Goal: Book appointment/travel/reservation: Book appointment/travel/reservation

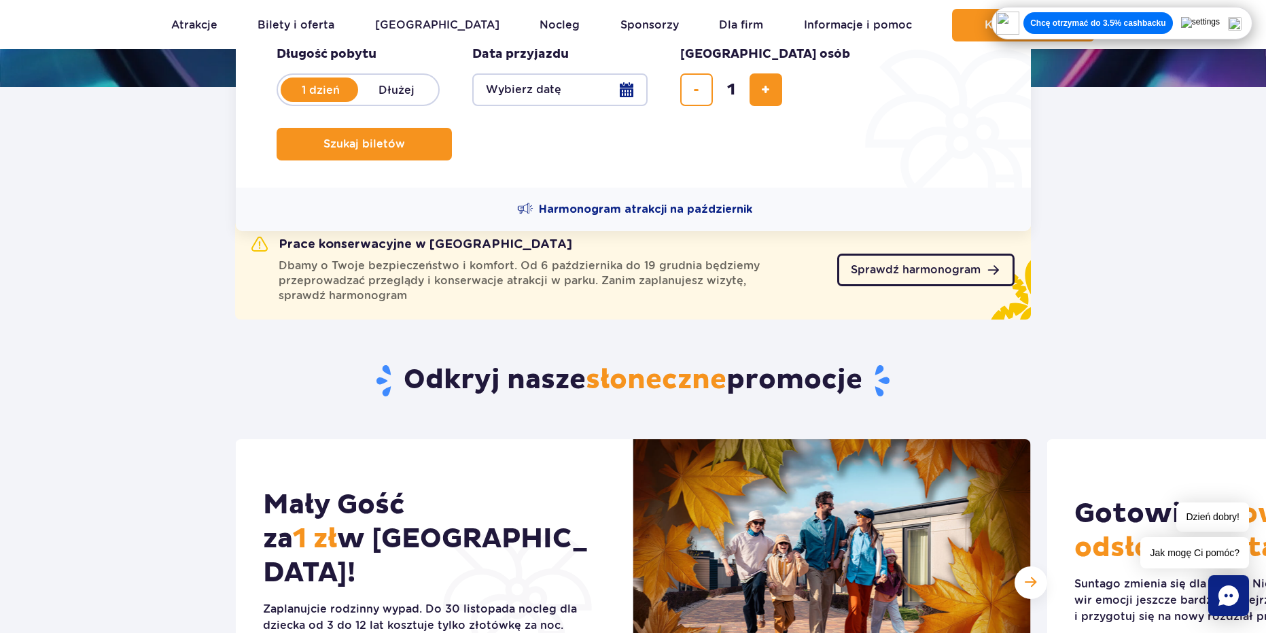
click at [908, 269] on span "Sprawdź harmonogram" at bounding box center [916, 269] width 130 height 11
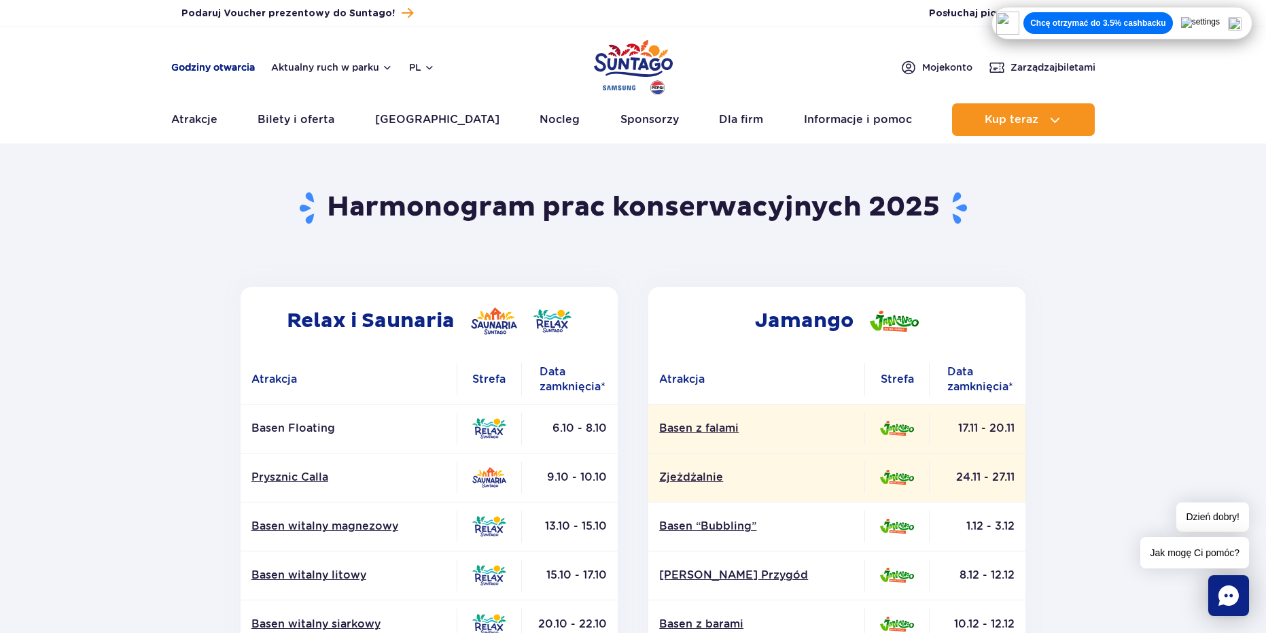
click at [230, 65] on link "Godziny otwarcia" at bounding box center [213, 68] width 84 height 14
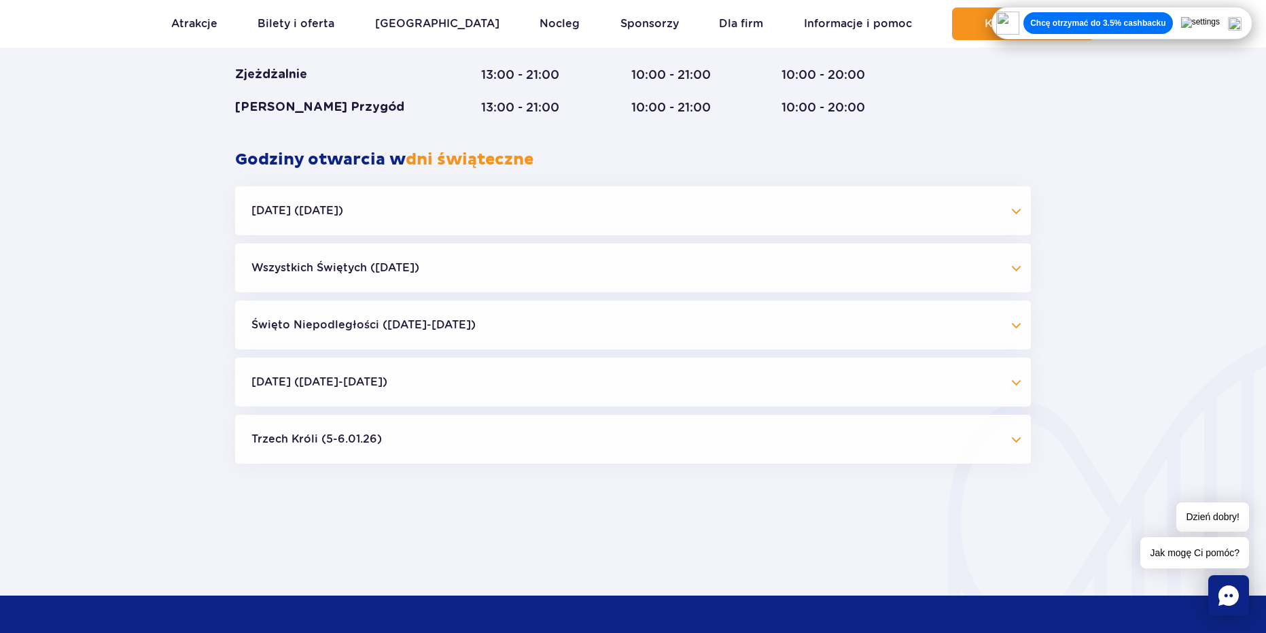
scroll to position [1265, 0]
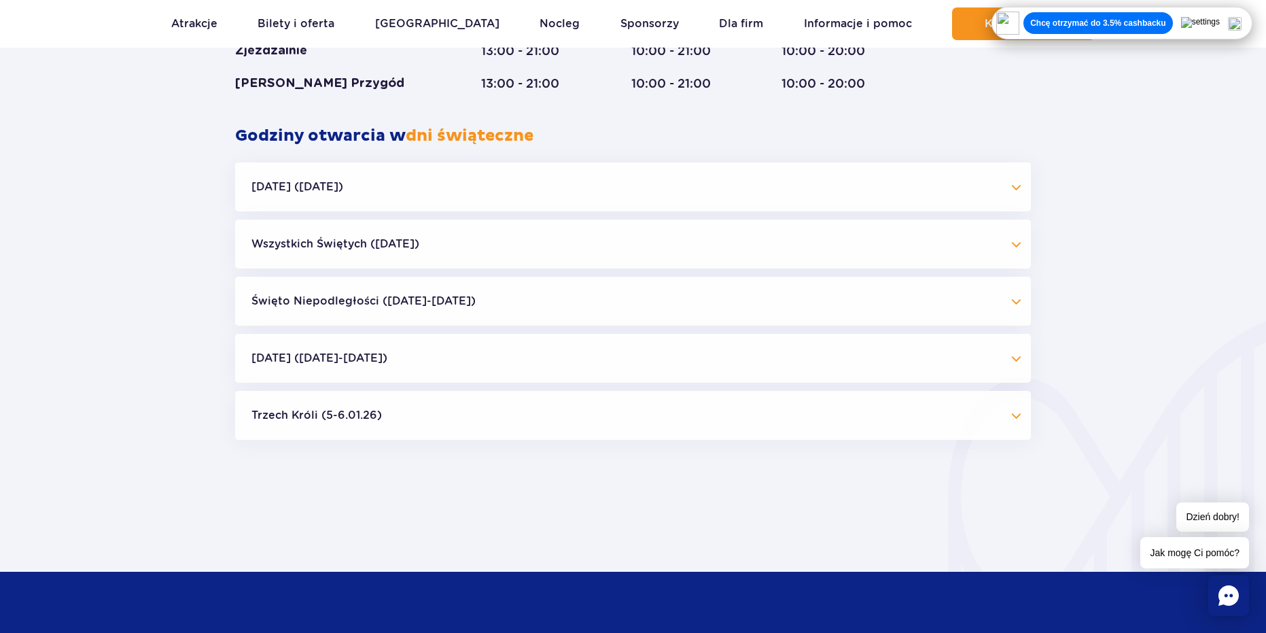
click at [415, 367] on button "Boże Narodzenie (23.12-01.01.26)" at bounding box center [633, 358] width 796 height 49
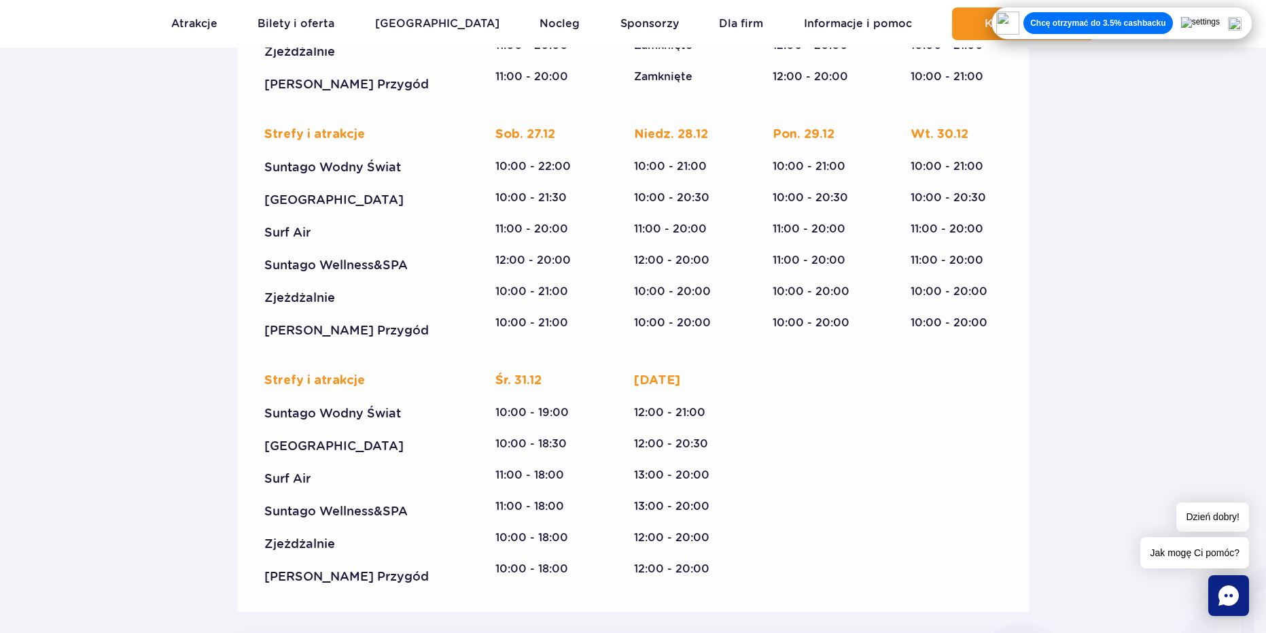
scroll to position [1809, 0]
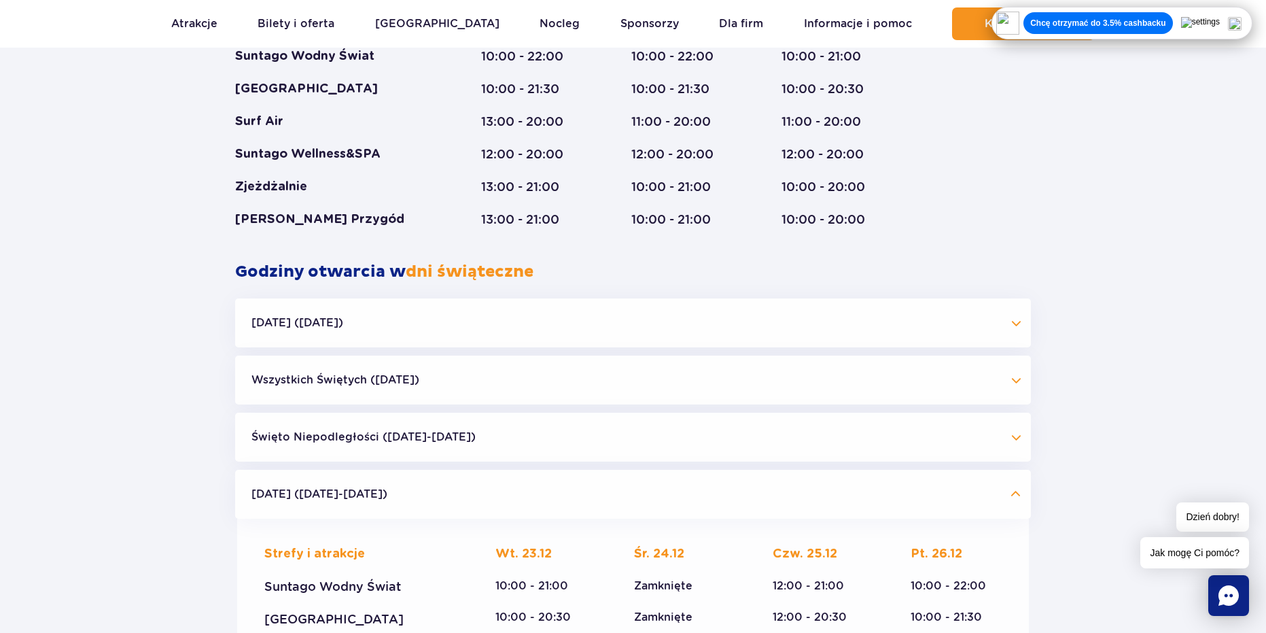
click at [390, 502] on button "Boże Narodzenie (23.12-01.01.26)" at bounding box center [633, 494] width 796 height 49
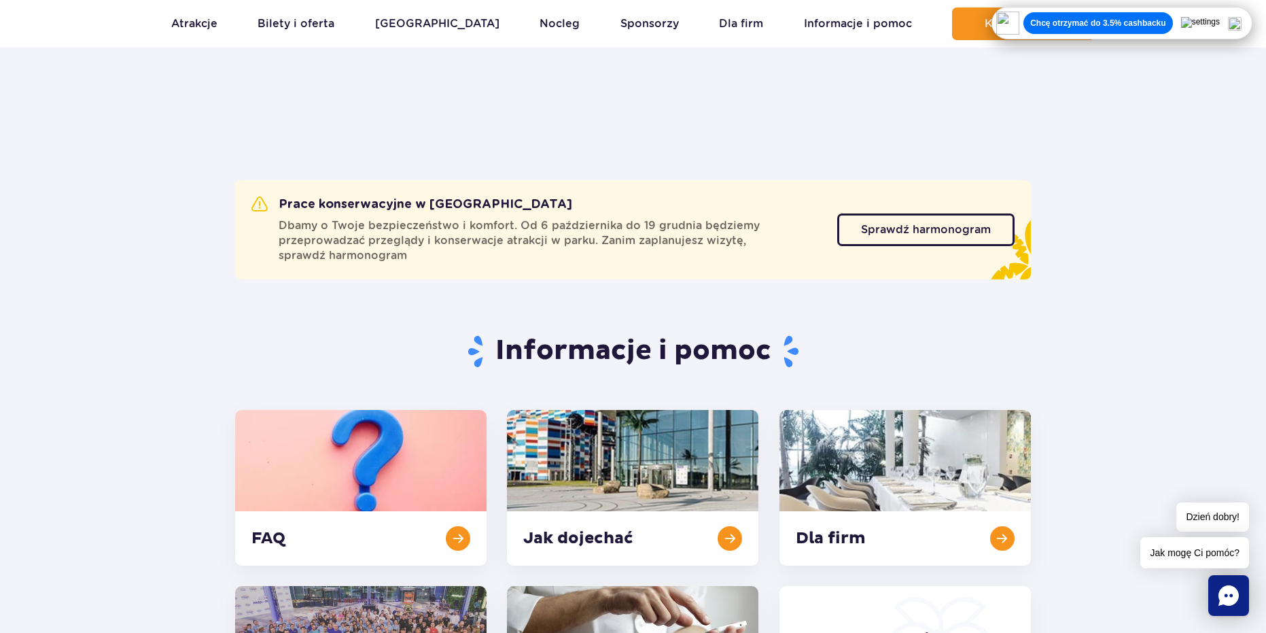
scroll to position [0, 0]
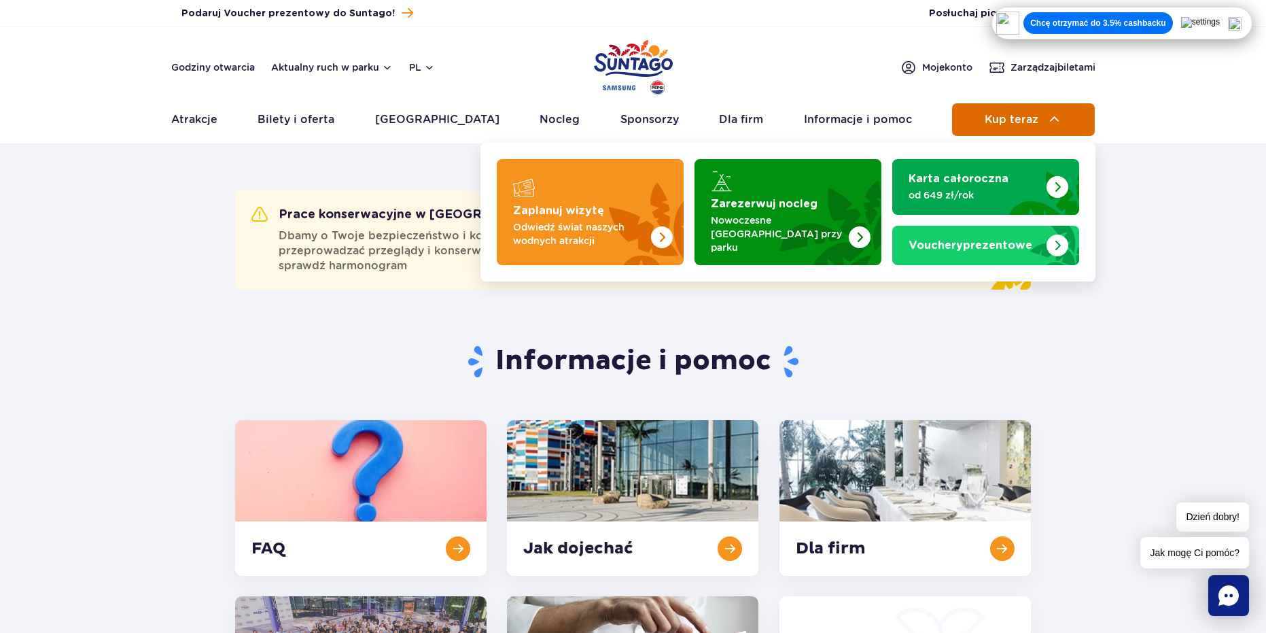
click at [1012, 112] on button "Kup teraz" at bounding box center [1023, 119] width 143 height 33
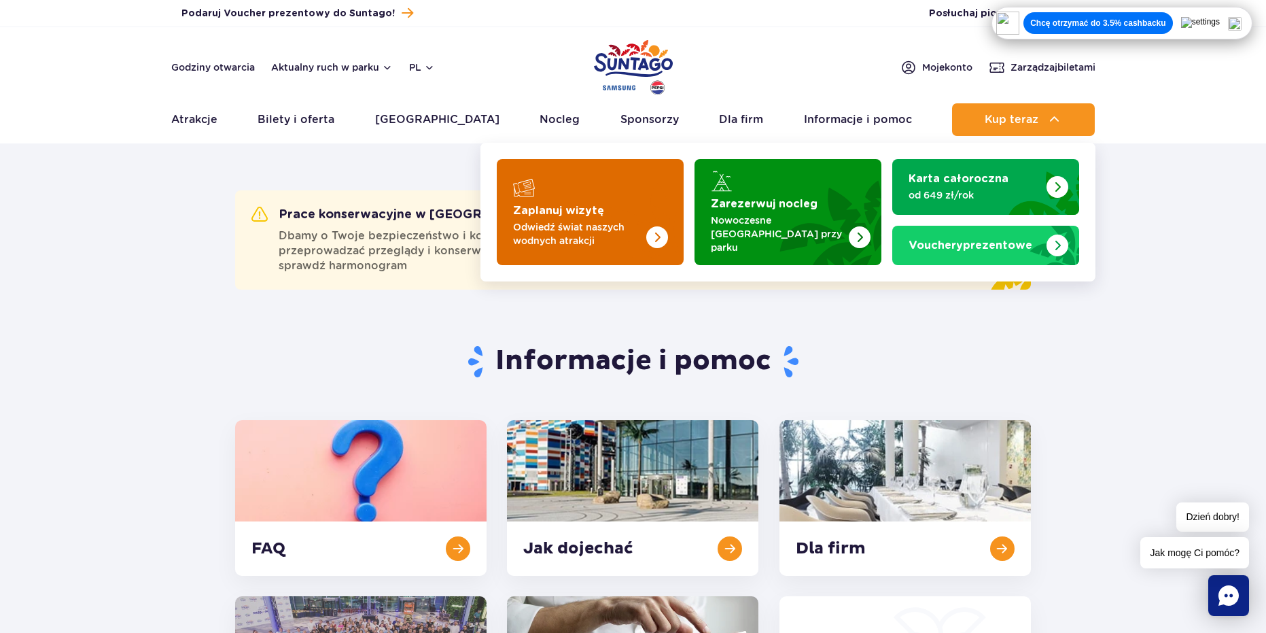
click at [568, 220] on p "Odwiedź świat naszych wodnych atrakcji" at bounding box center [579, 233] width 133 height 27
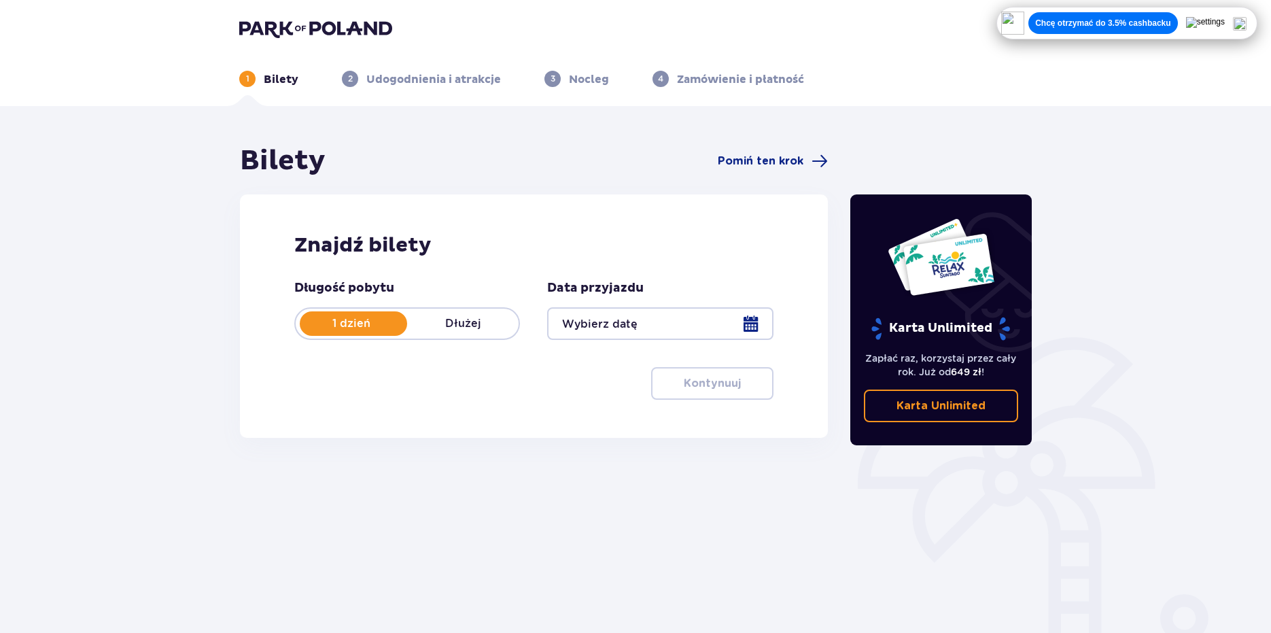
click at [749, 326] on div at bounding box center [660, 323] width 226 height 33
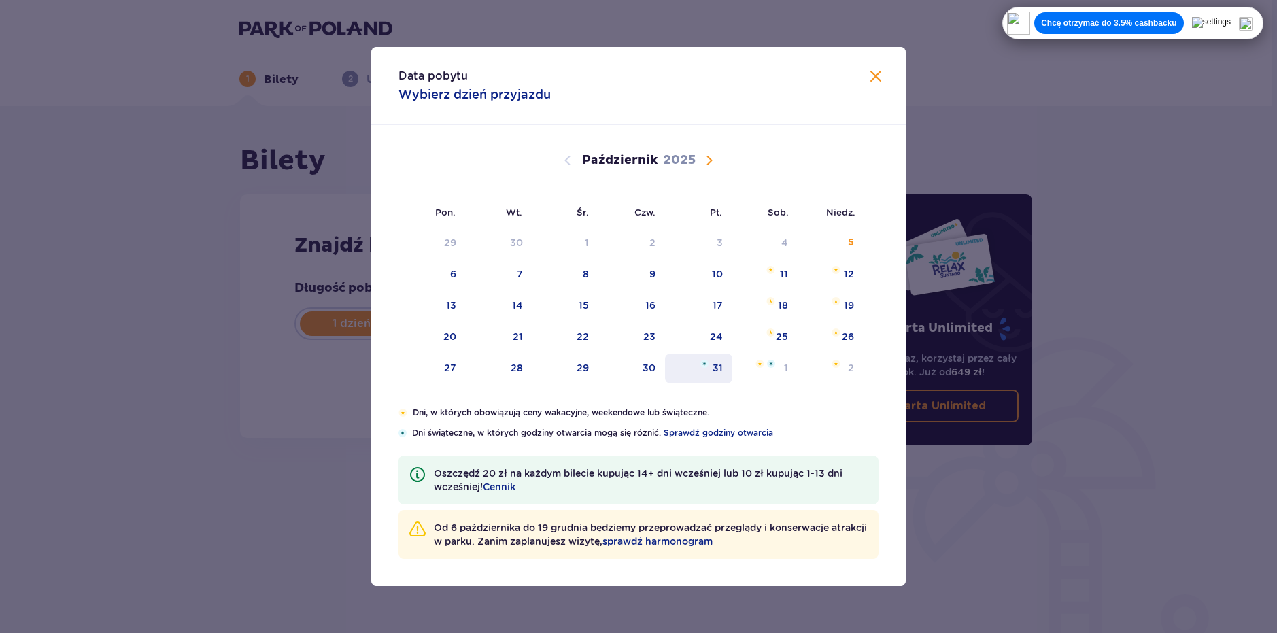
click at [708, 369] on div "31" at bounding box center [698, 368] width 67 height 30
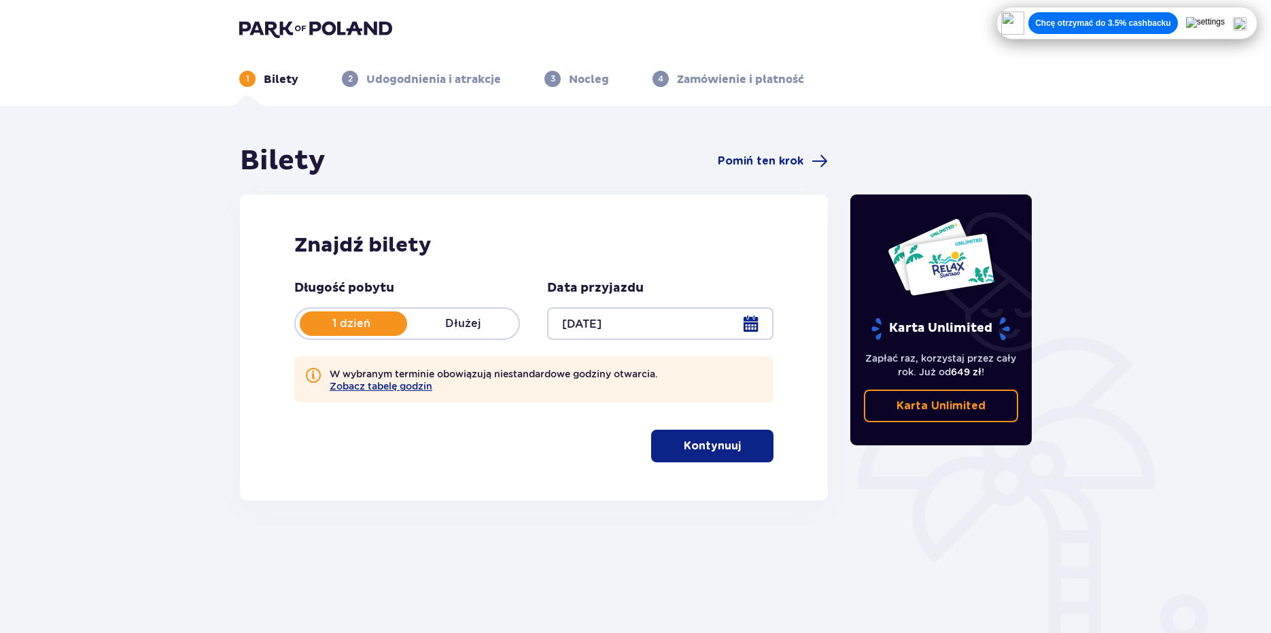
click at [697, 370] on div "W wybranym terminie obowiązują niestandardowe godziny otwarcia. Zobacz tabelę g…" at bounding box center [533, 379] width 479 height 46
click at [629, 326] on div at bounding box center [660, 323] width 226 height 33
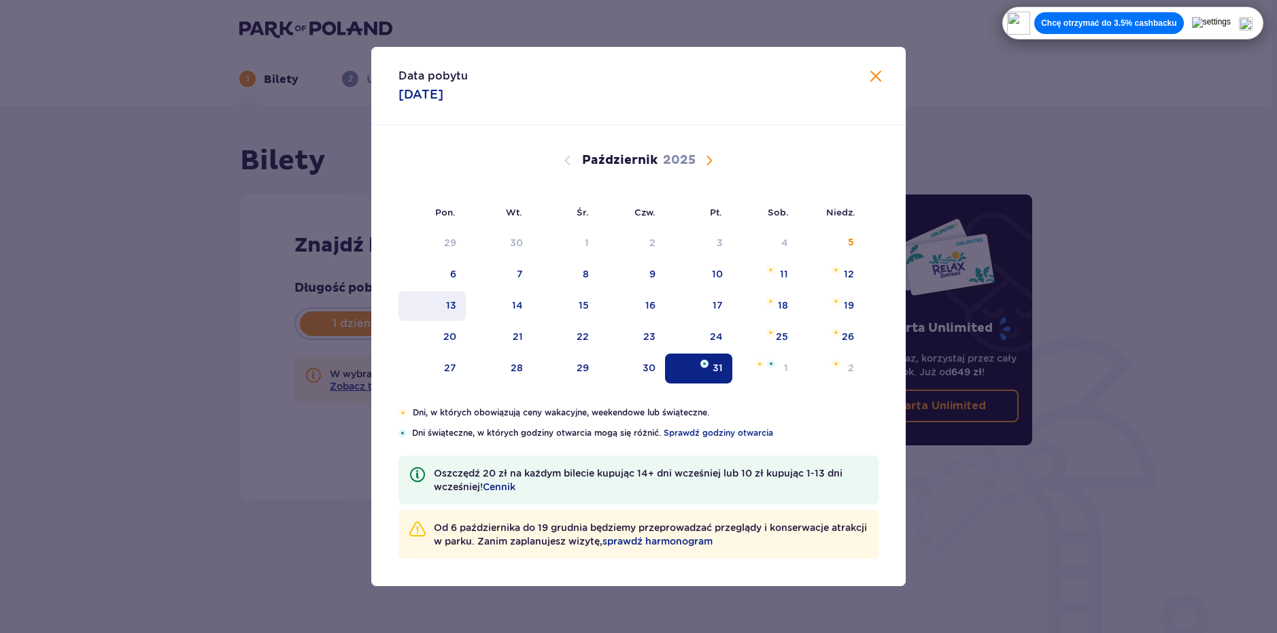
click at [446, 317] on div "13" at bounding box center [431, 306] width 67 height 30
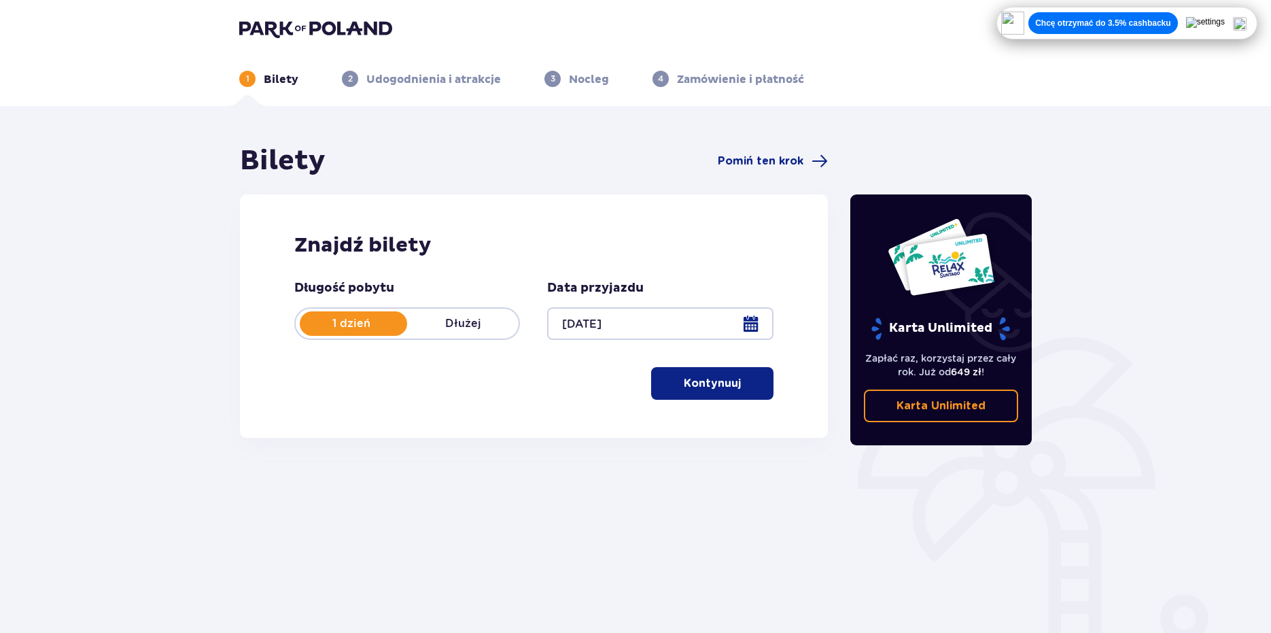
click at [726, 383] on p "Kontynuuj" at bounding box center [712, 383] width 57 height 15
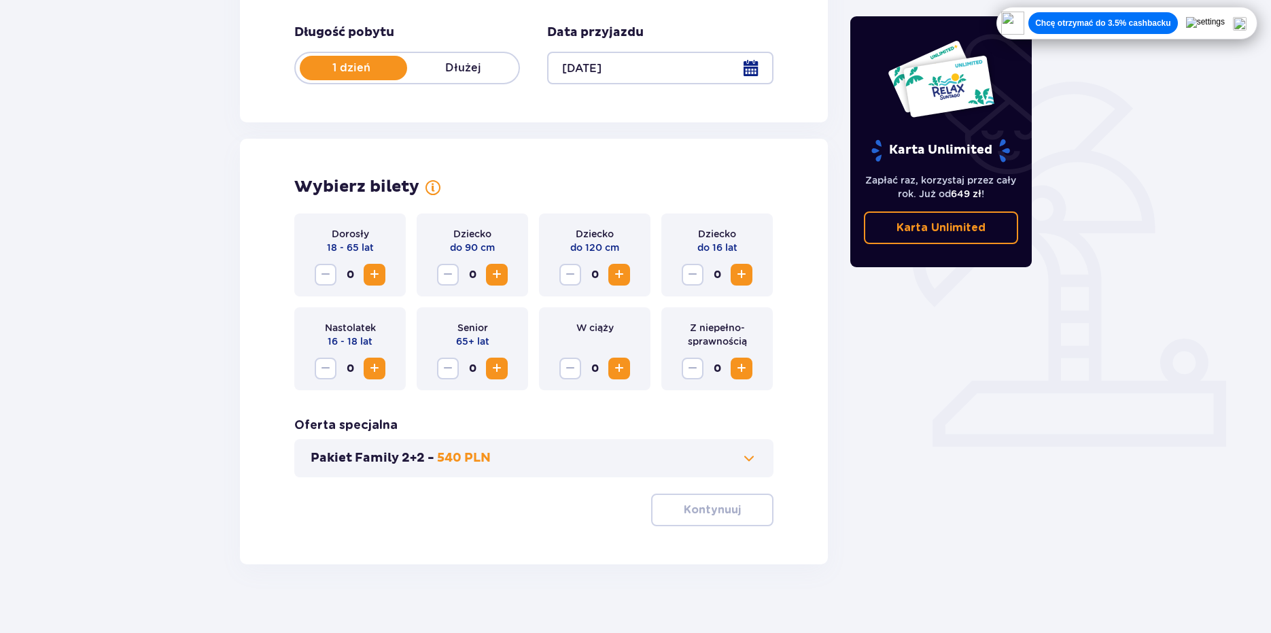
scroll to position [269, 0]
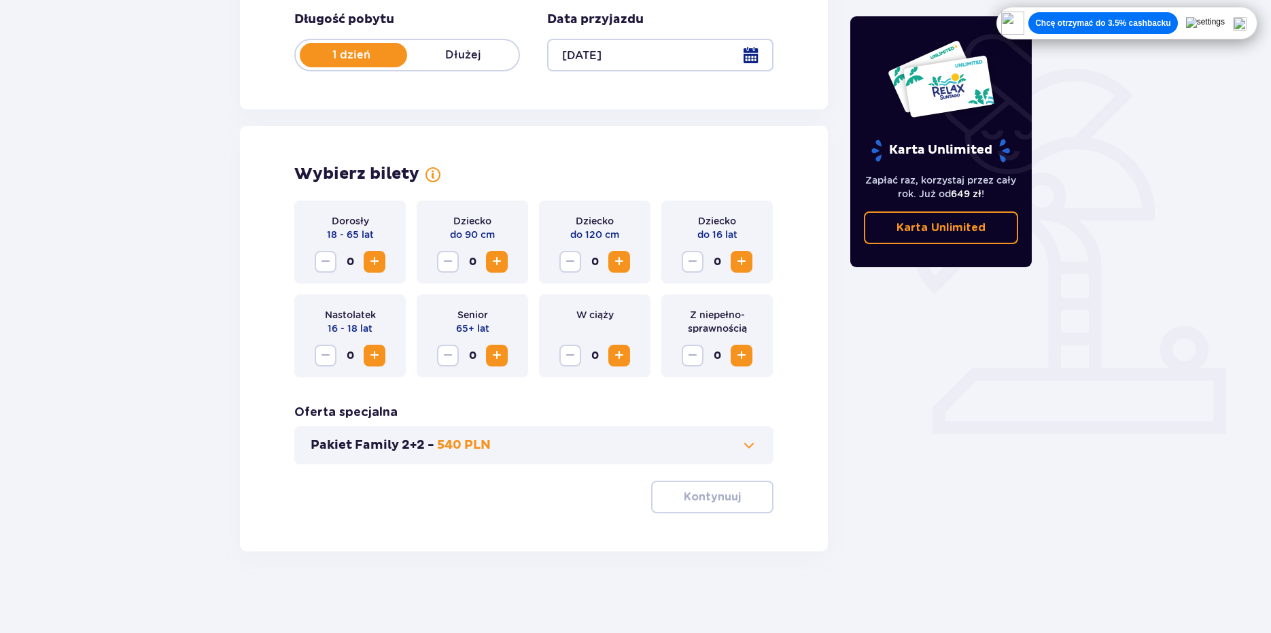
click at [694, 563] on div "Bilety Pomiń ten krok Znajdź bilety Długość pobytu 1 dzień Dłużej Data przyjazd…" at bounding box center [635, 235] width 1271 height 795
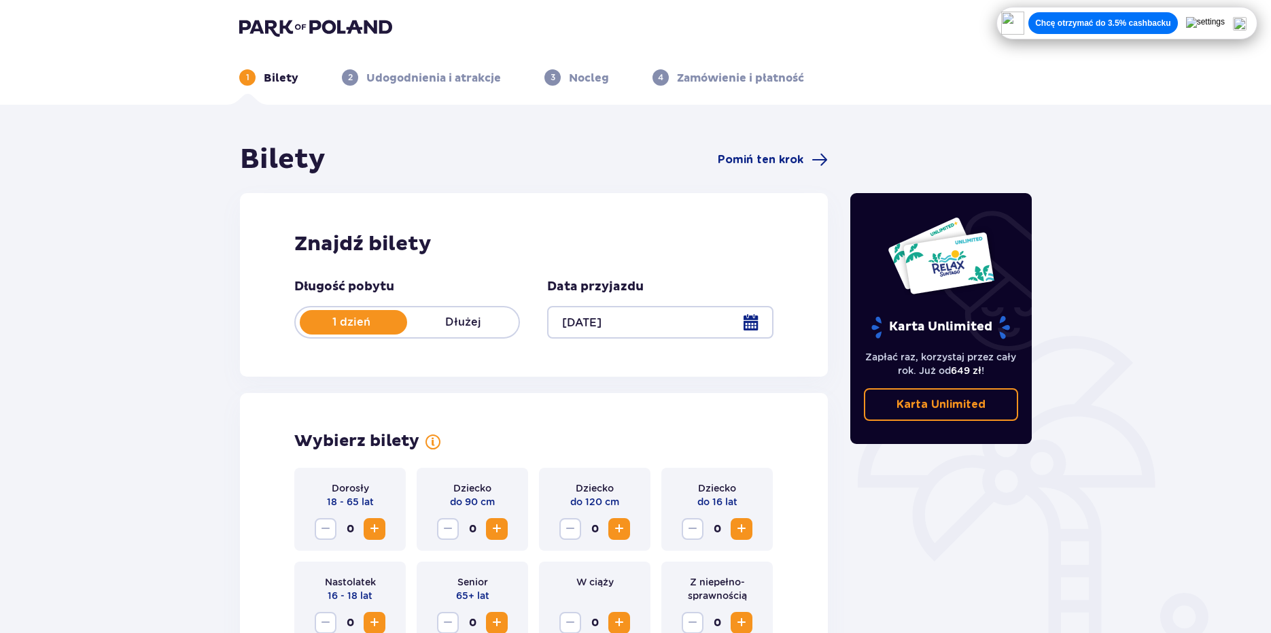
scroll to position [0, 0]
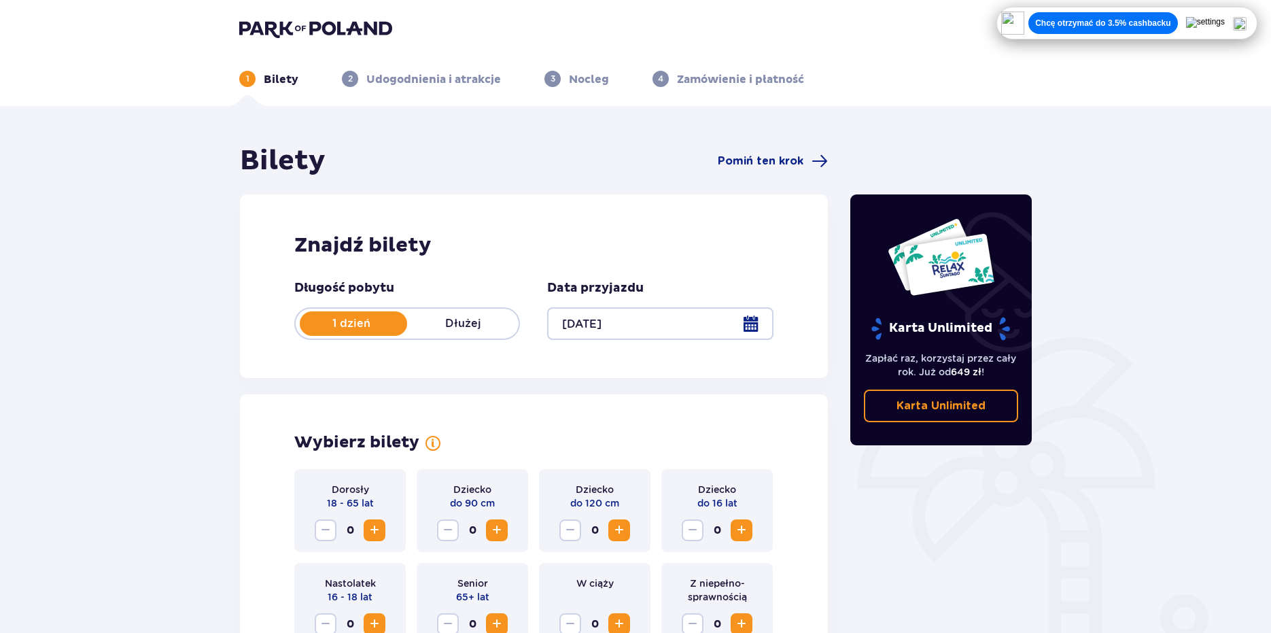
click at [661, 329] on div at bounding box center [660, 323] width 226 height 33
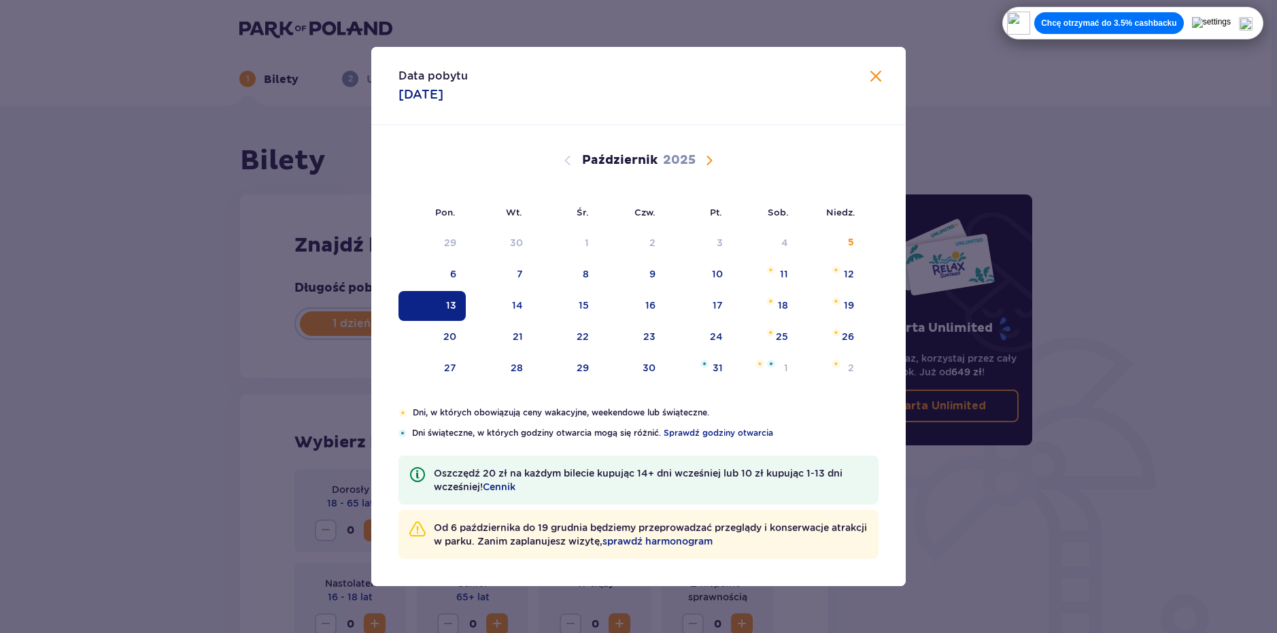
click at [706, 164] on span "Następny miesiąc" at bounding box center [709, 160] width 16 height 16
click at [431, 306] on div "10" at bounding box center [431, 306] width 67 height 30
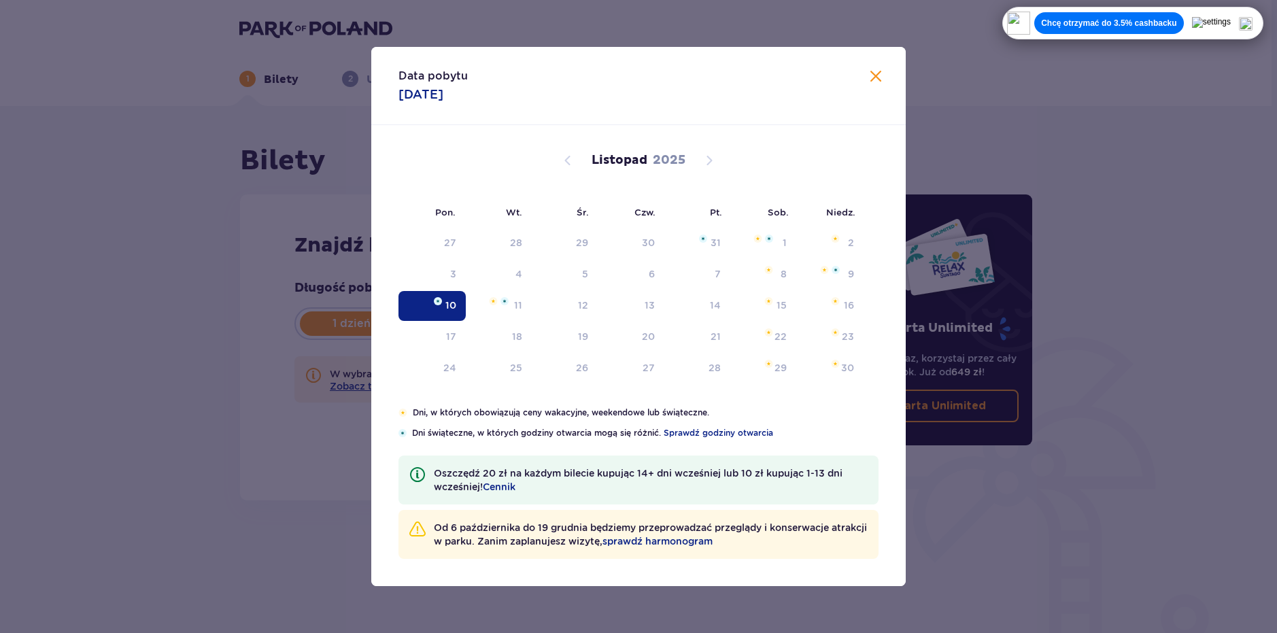
type input "10.11.25"
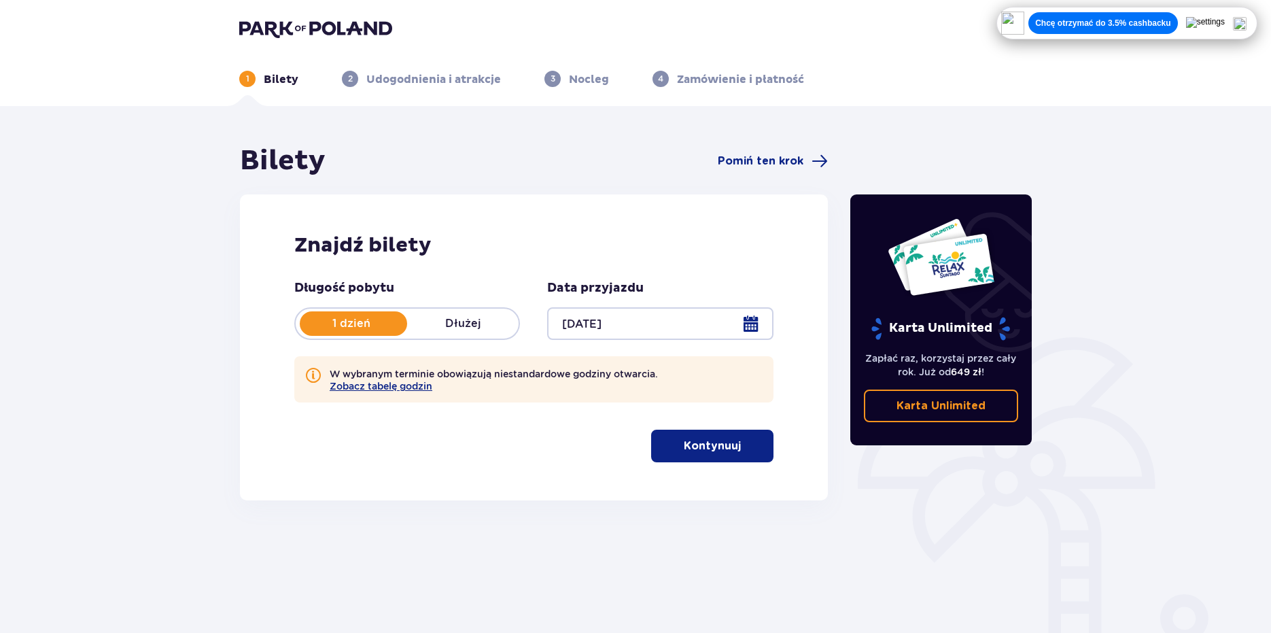
click at [734, 460] on button "Kontynuuj" at bounding box center [712, 446] width 122 height 33
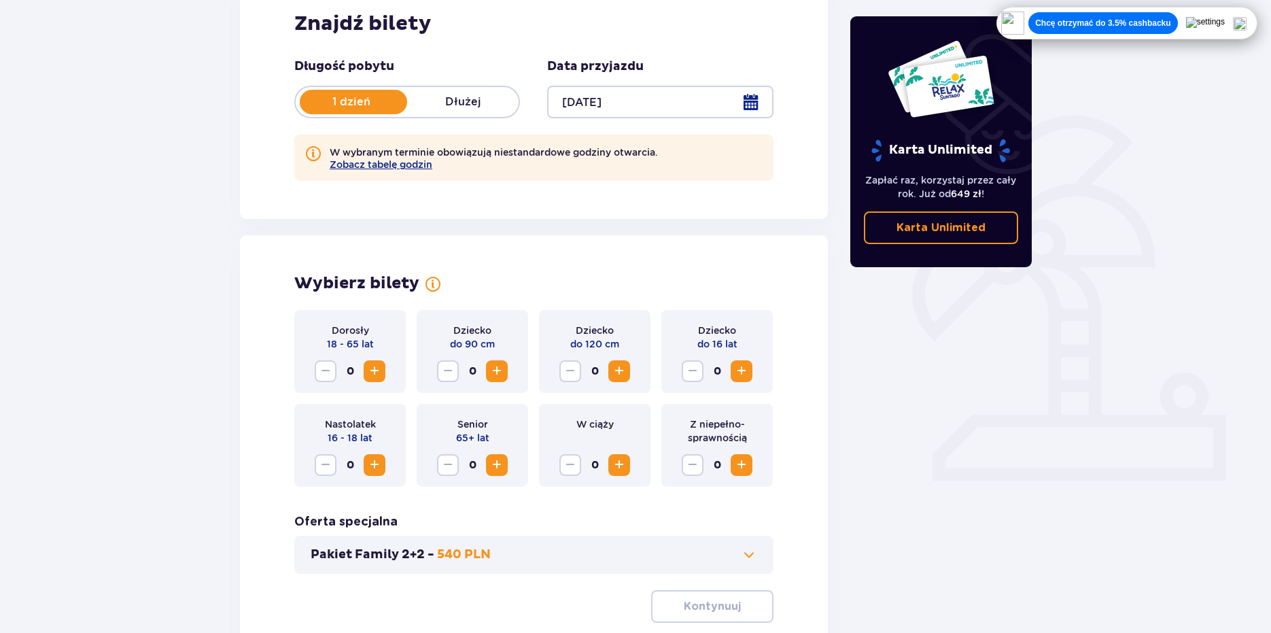
scroll to position [331, 0]
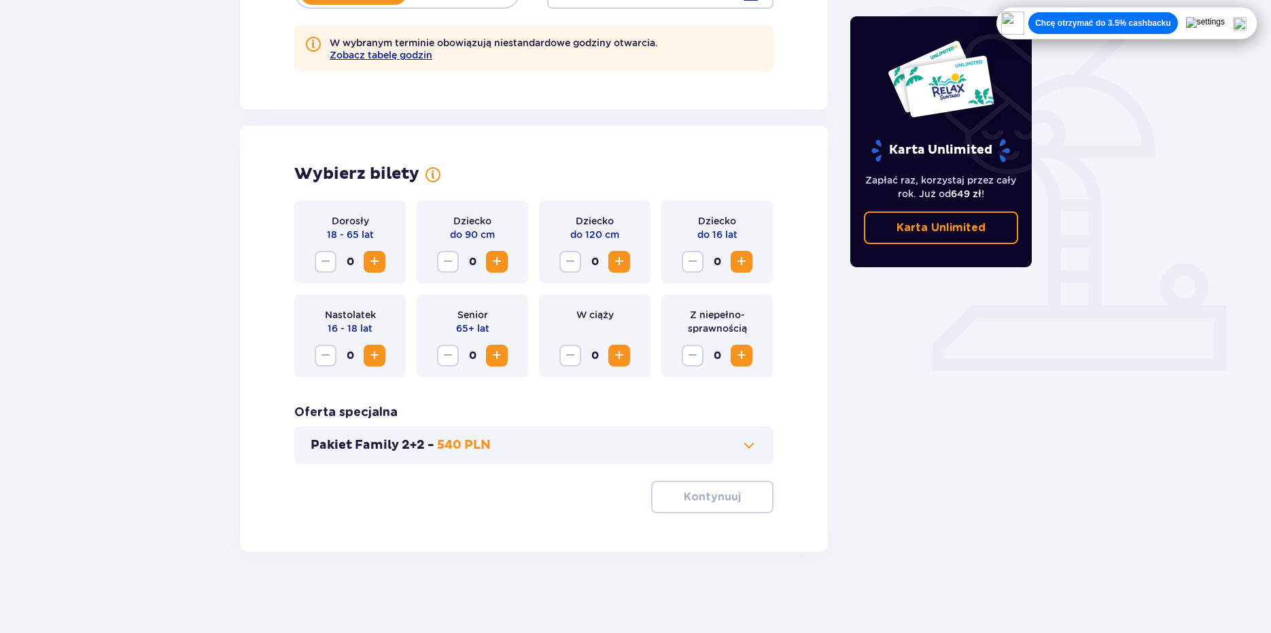
click at [489, 459] on div "Pakiet Family 2+2 - 540 PLN" at bounding box center [533, 445] width 479 height 38
click at [489, 455] on div "Pakiet Family 2+2 - 540 PLN" at bounding box center [533, 445] width 479 height 38
click at [498, 444] on button "Pakiet Family 2+2 - 540 PLN" at bounding box center [534, 445] width 447 height 16
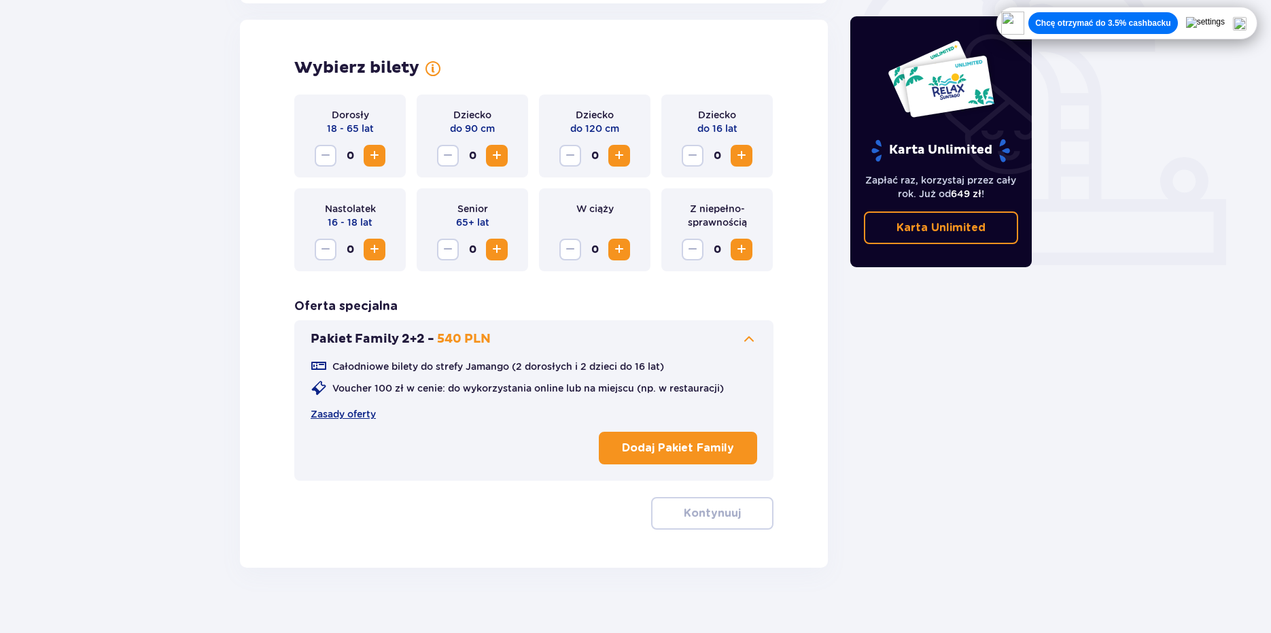
scroll to position [441, 0]
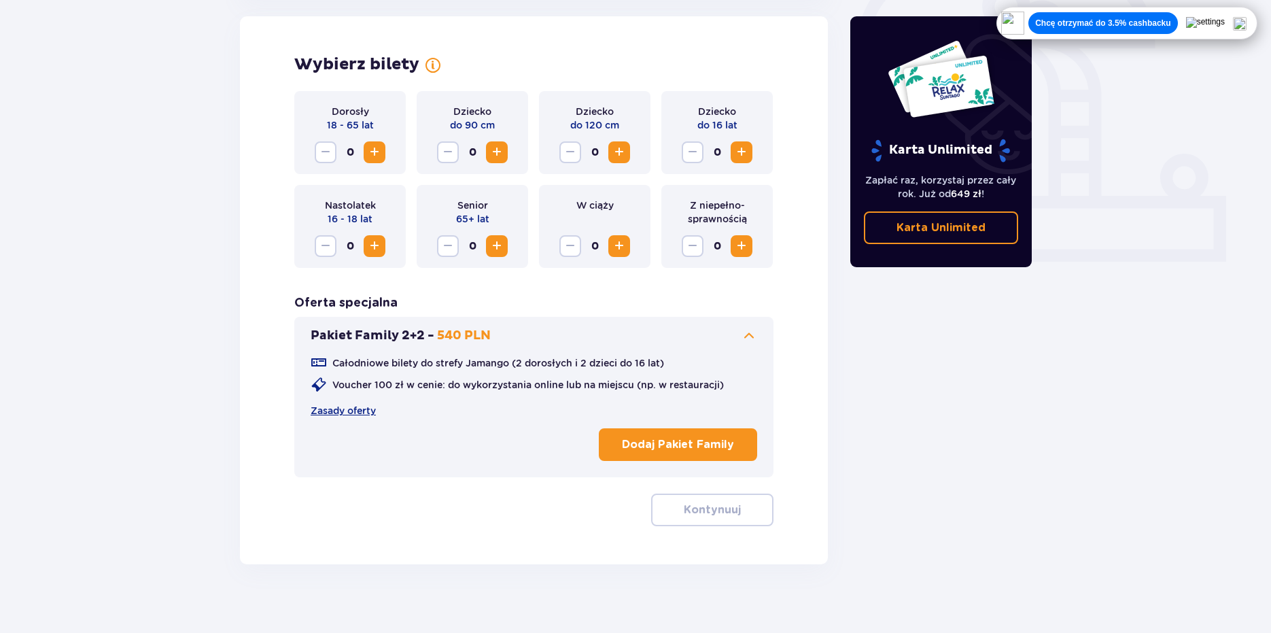
click at [425, 346] on div "Całodniowe bilety do strefy Jamango (2 dorosłych i 2 dzieci do 16 lat) Voucher …" at bounding box center [534, 405] width 447 height 122
drag, startPoint x: 423, startPoint y: 339, endPoint x: 428, endPoint y: 298, distance: 41.1
click at [423, 335] on p "Pakiet Family 2+2 -" at bounding box center [373, 336] width 124 height 16
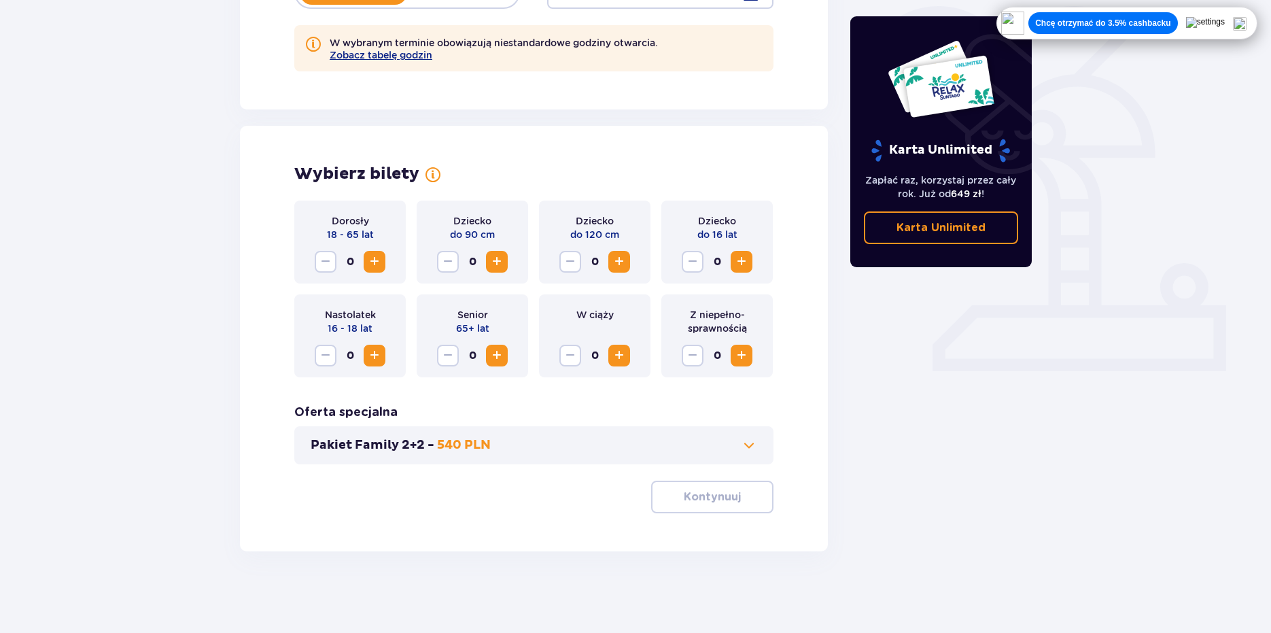
click at [370, 352] on span "Zwiększ" at bounding box center [374, 355] width 16 height 16
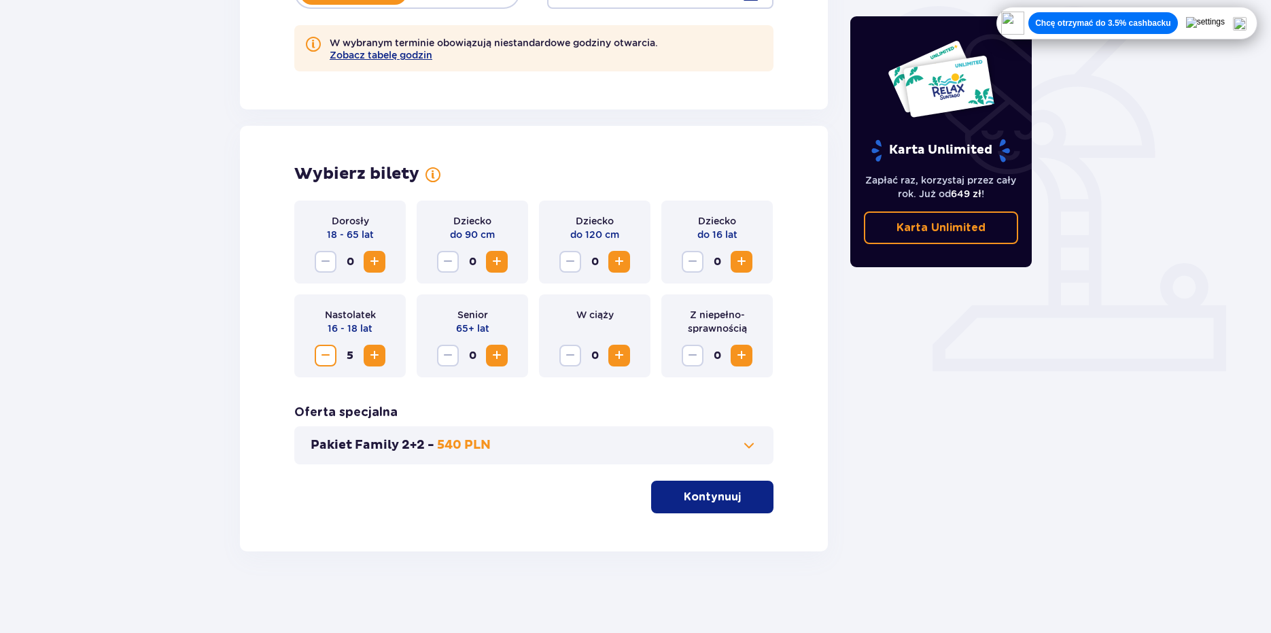
click at [687, 500] on p "Kontynuuj" at bounding box center [712, 496] width 57 height 15
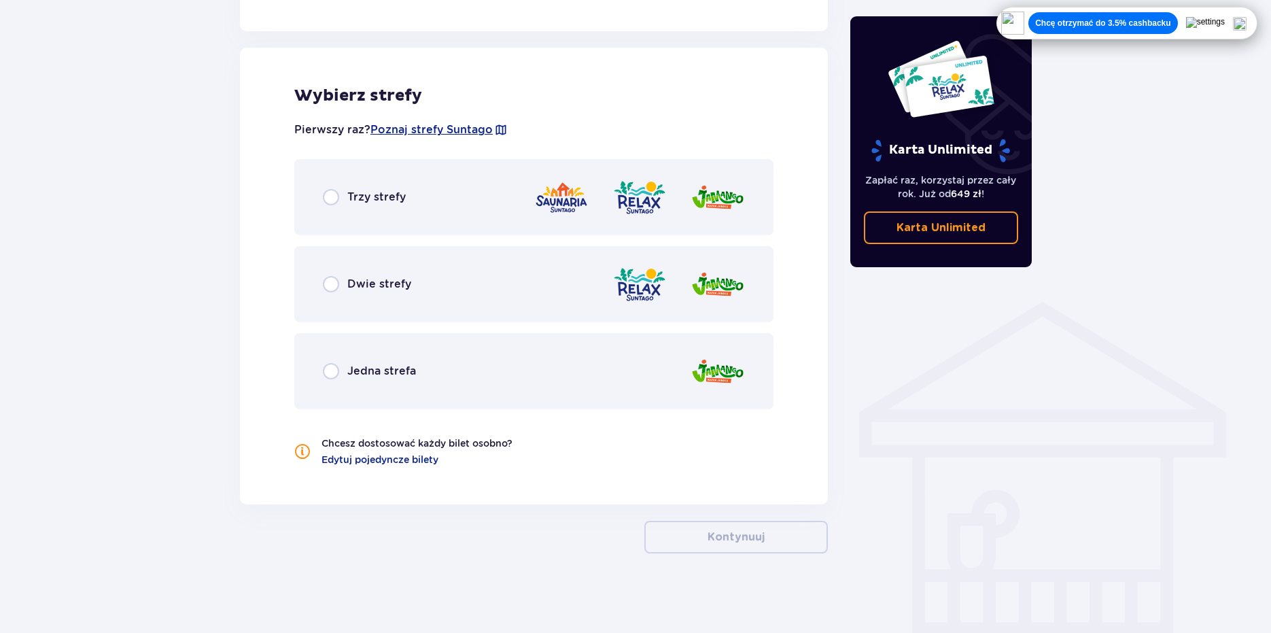
scroll to position [804, 0]
click at [581, 292] on div "Dwie strefy" at bounding box center [533, 282] width 479 height 76
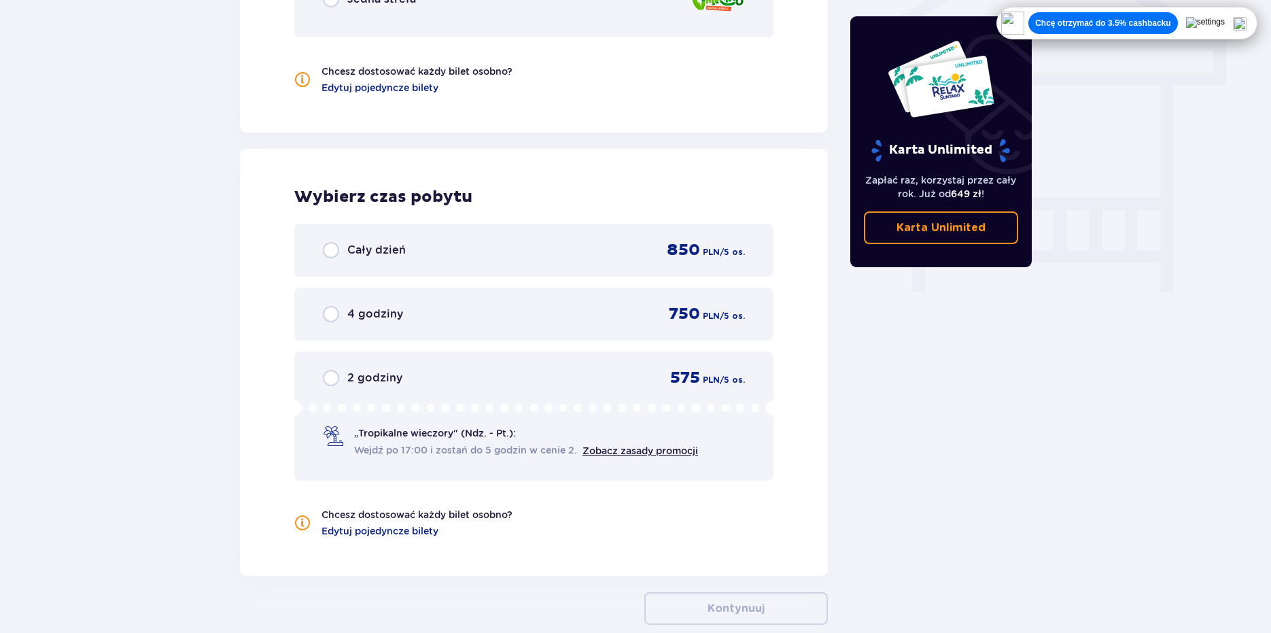
scroll to position [1179, 0]
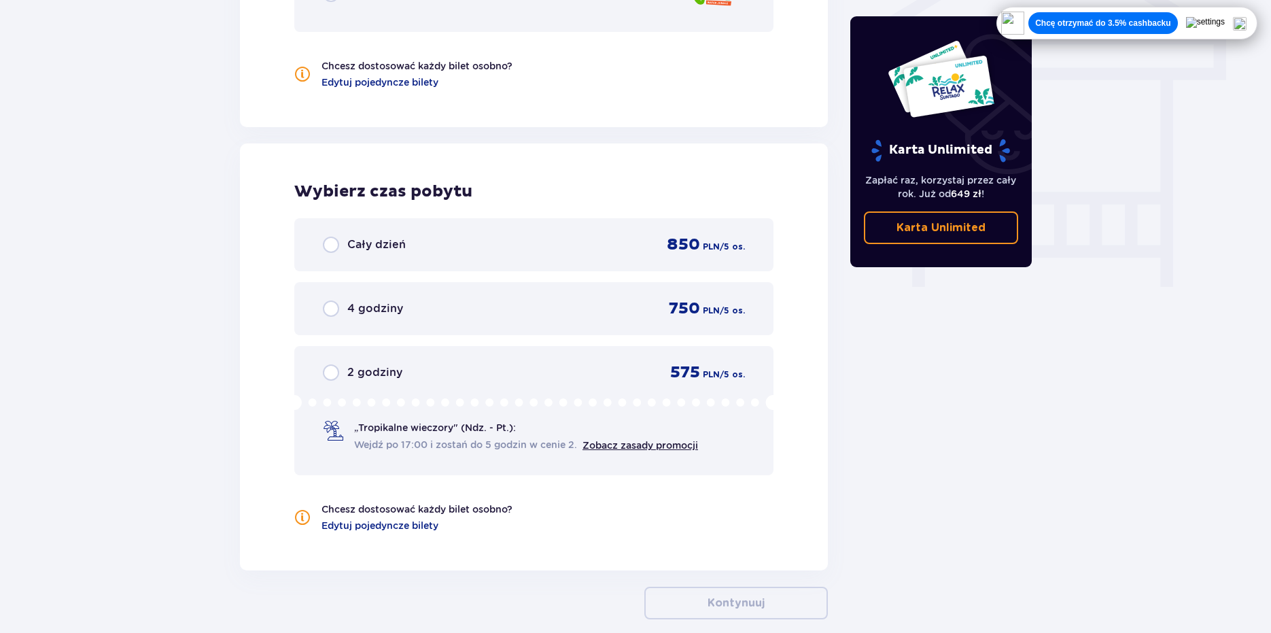
click at [578, 257] on div "Cały dzień 850 PLN / 5 os." at bounding box center [533, 244] width 479 height 53
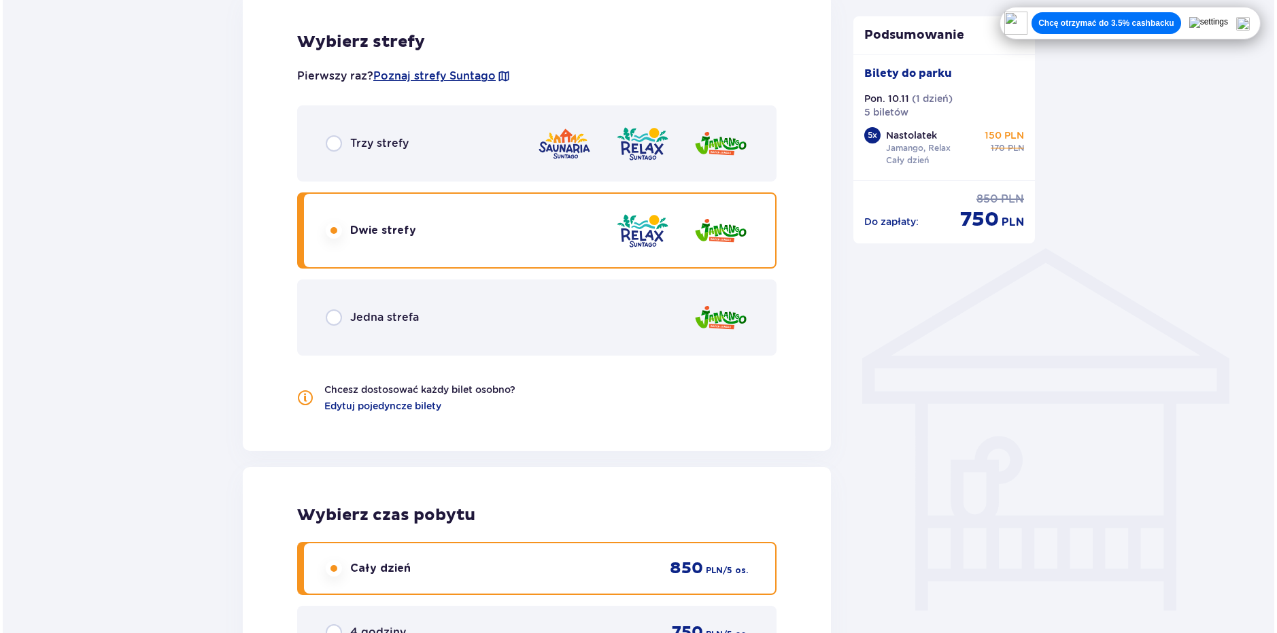
scroll to position [848, 0]
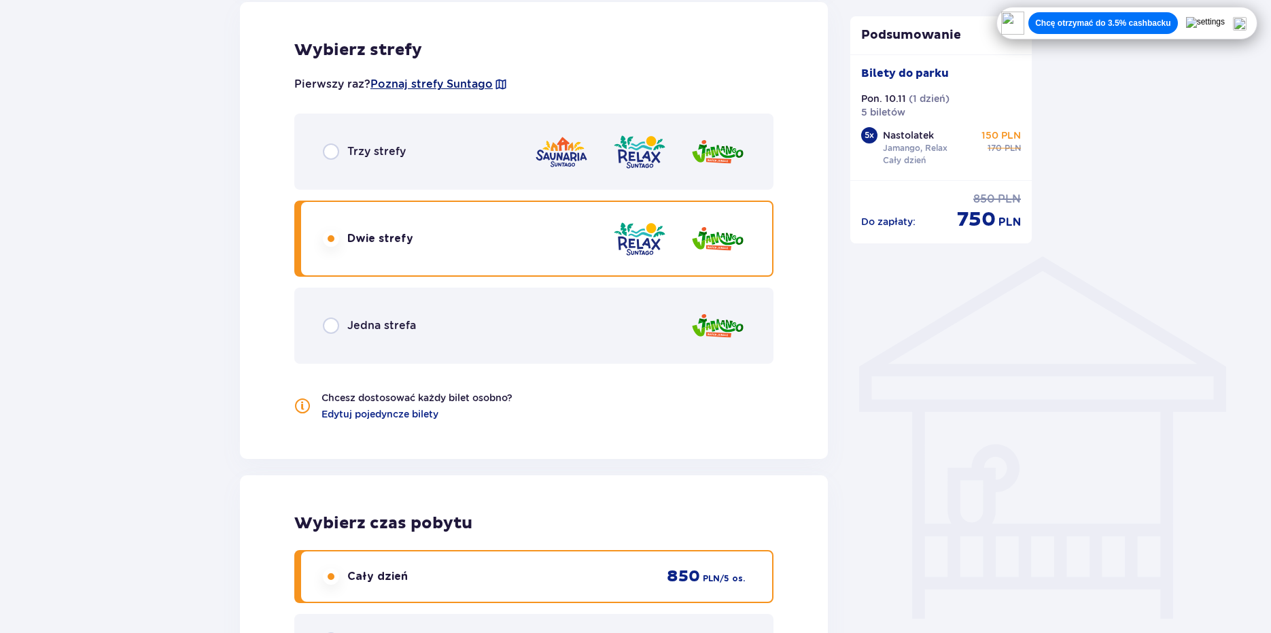
click at [436, 86] on span "Poznaj strefy Suntago" at bounding box center [431, 84] width 122 height 15
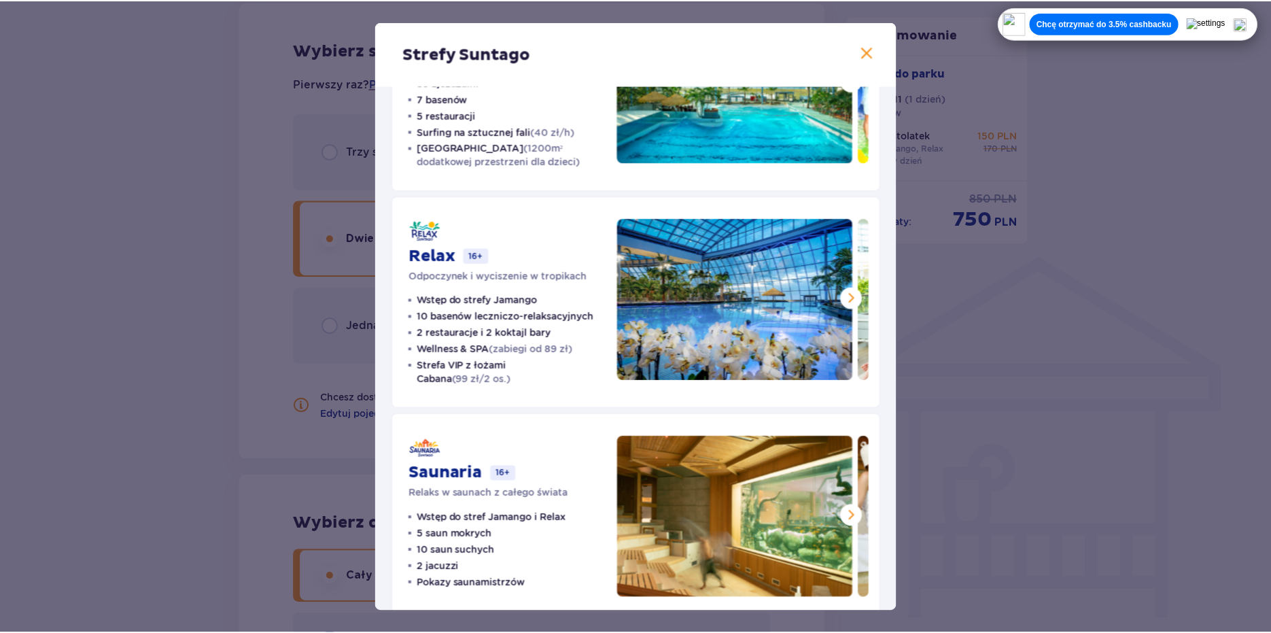
scroll to position [136, 0]
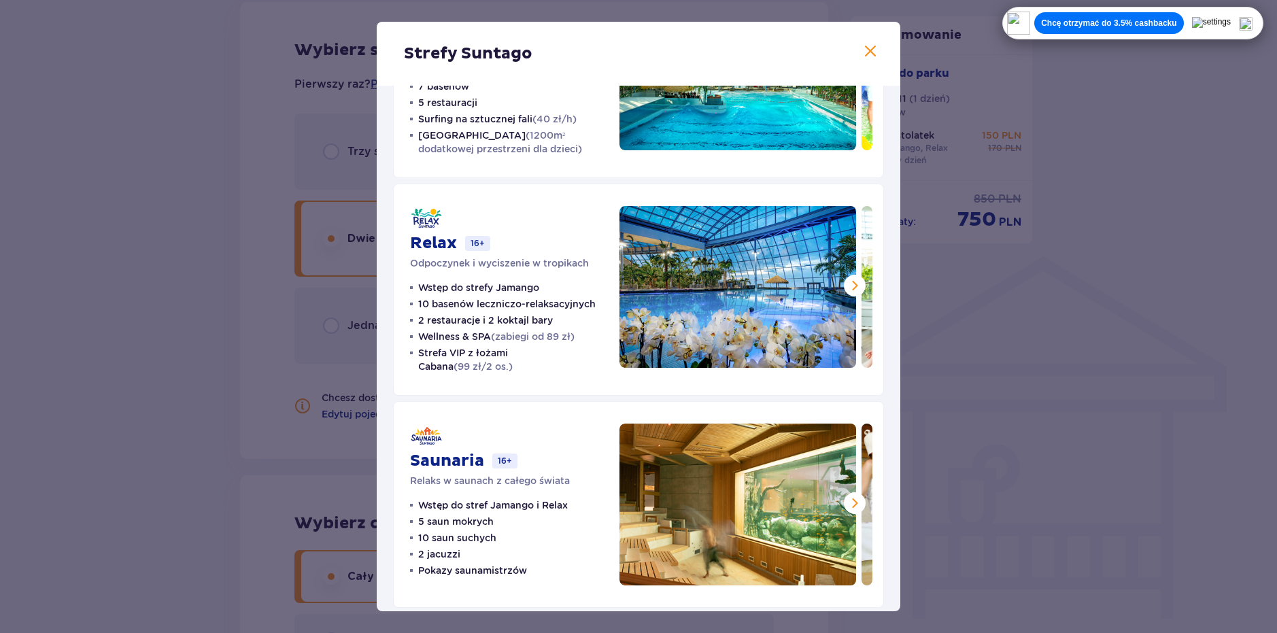
click at [333, 380] on div "Strefy Suntago Jamango Wodna rozrywka dla całej rodziny 35 zjeżdżalni 7 basenów…" at bounding box center [638, 316] width 1277 height 633
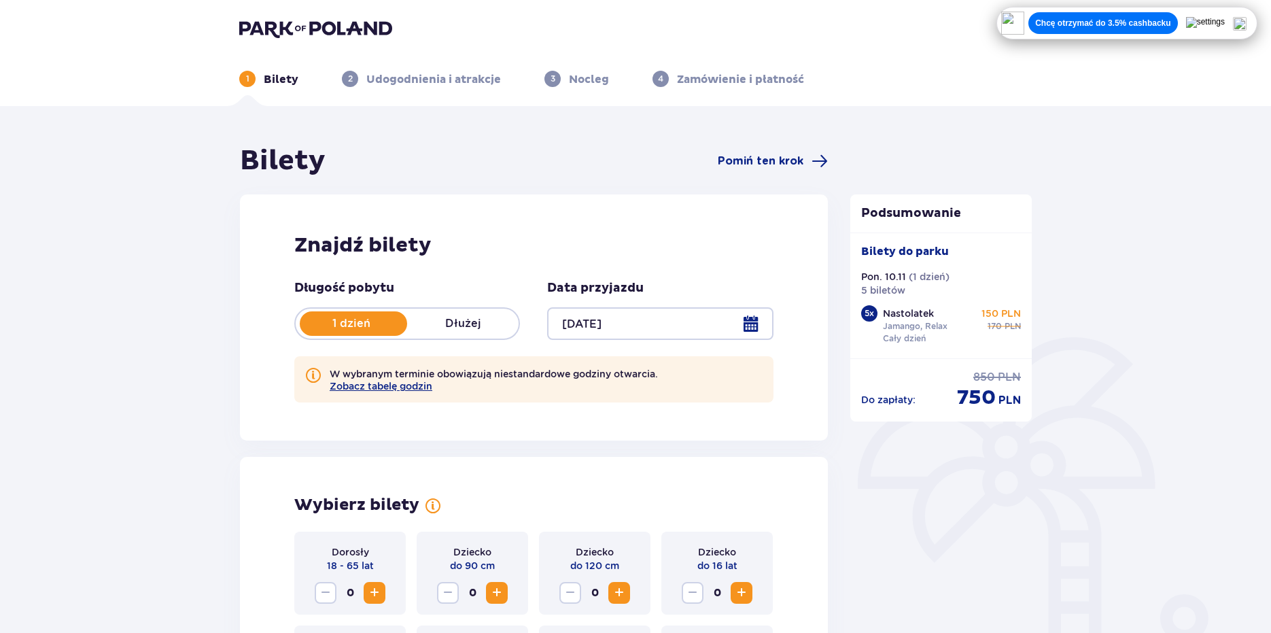
click at [267, 19] on img at bounding box center [315, 28] width 153 height 19
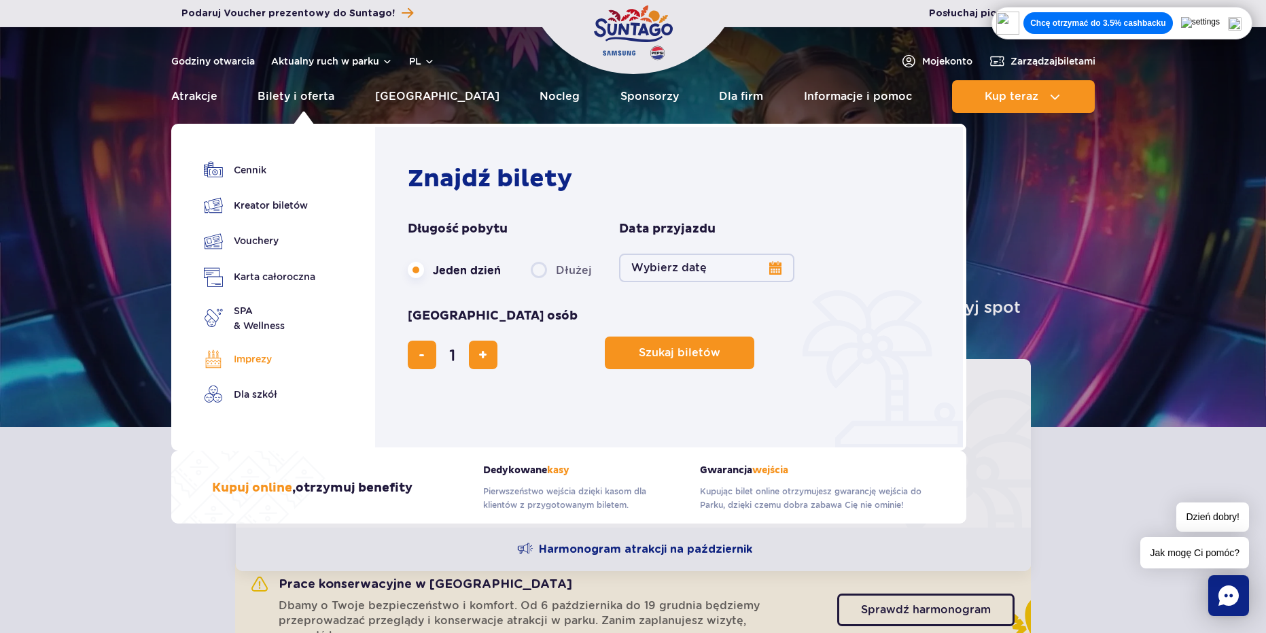
click at [275, 364] on link "Imprezy" at bounding box center [259, 358] width 111 height 19
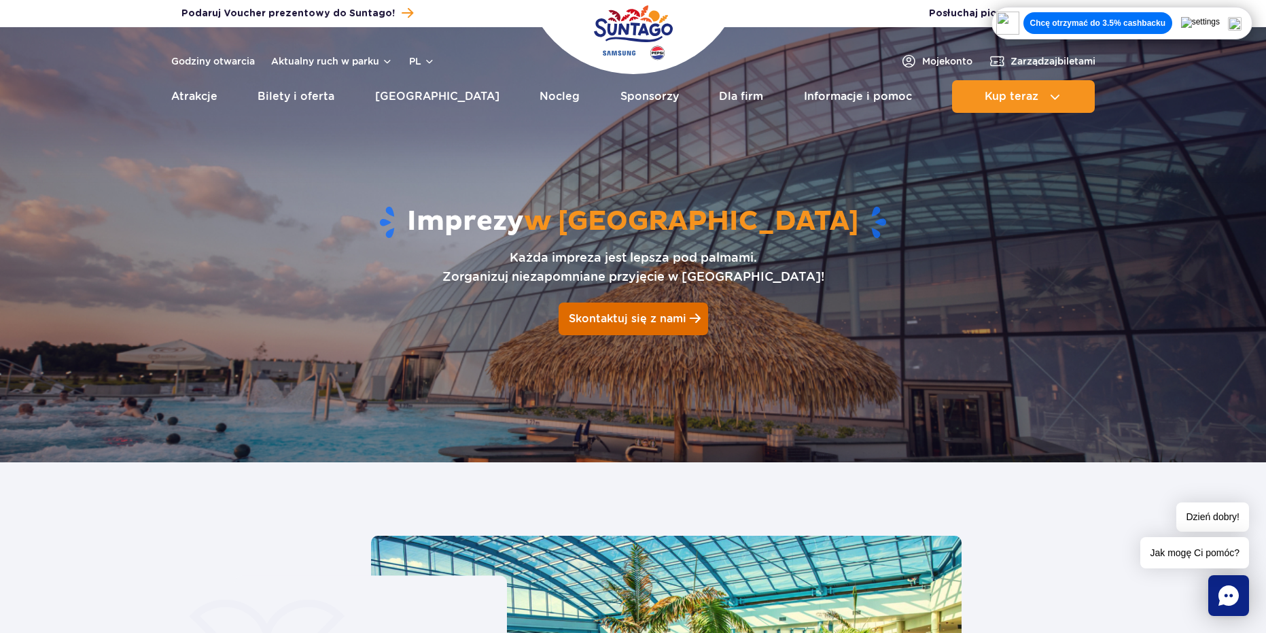
click at [597, 328] on link "Skontaktuj się z nami" at bounding box center [634, 319] width 150 height 33
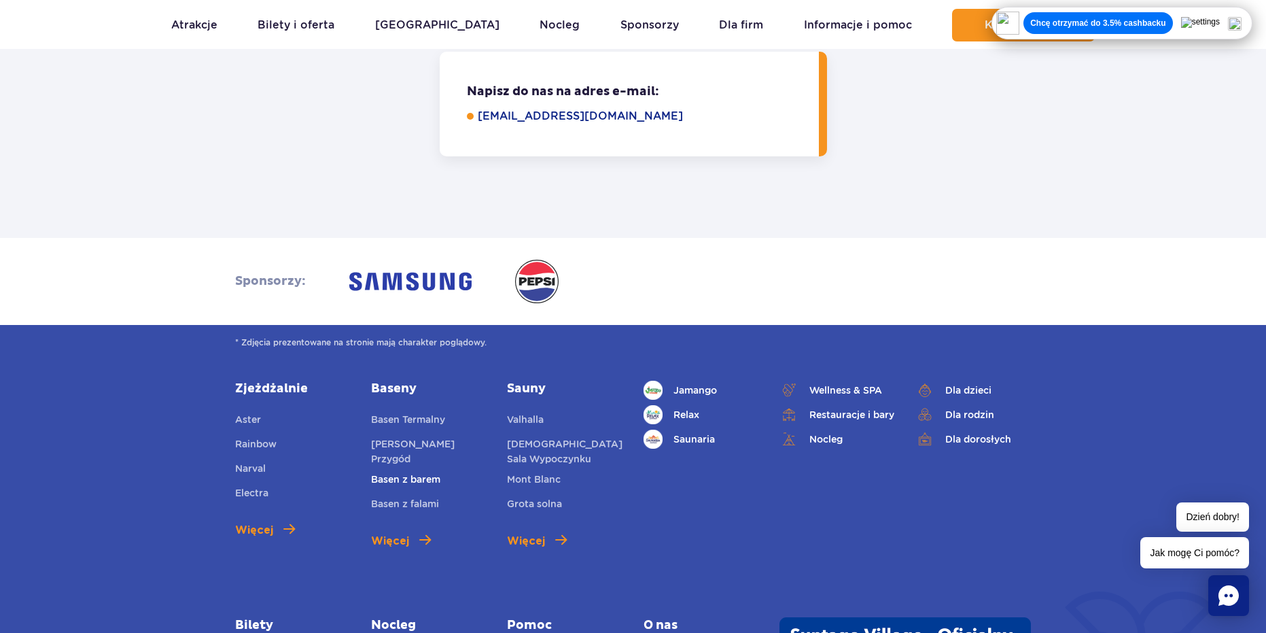
scroll to position [4267, 0]
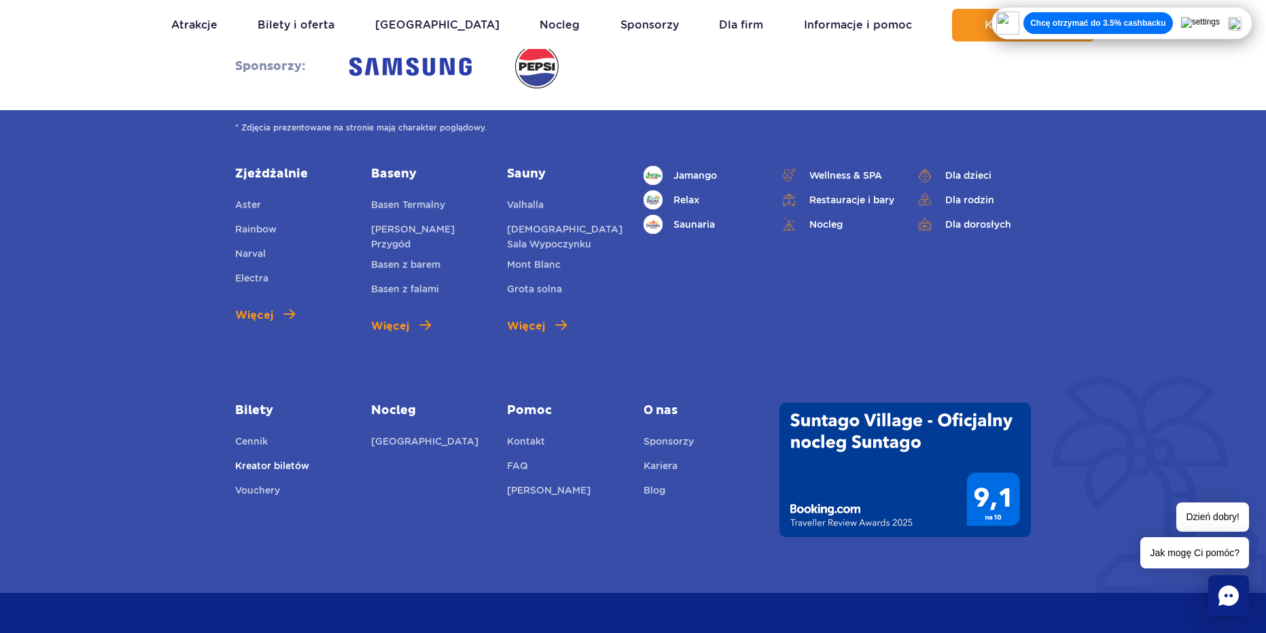
click at [271, 458] on link "Kreator biletów" at bounding box center [272, 467] width 74 height 19
click at [248, 434] on link "Cennik" at bounding box center [251, 443] width 33 height 19
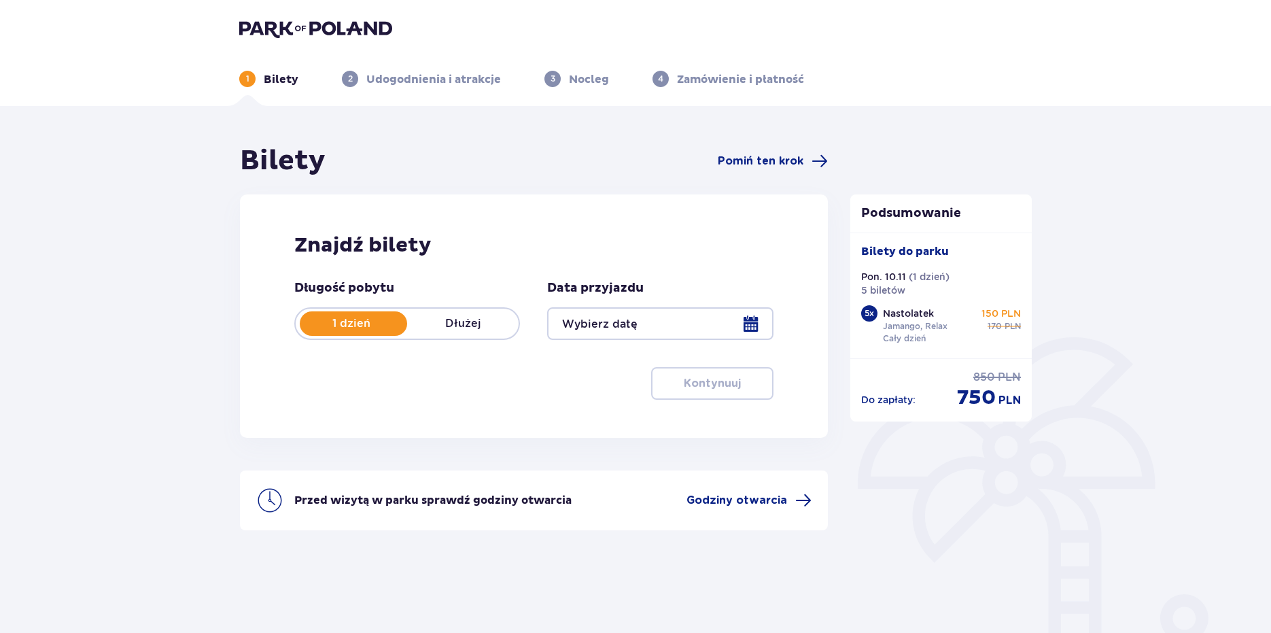
type input "[DATE]"
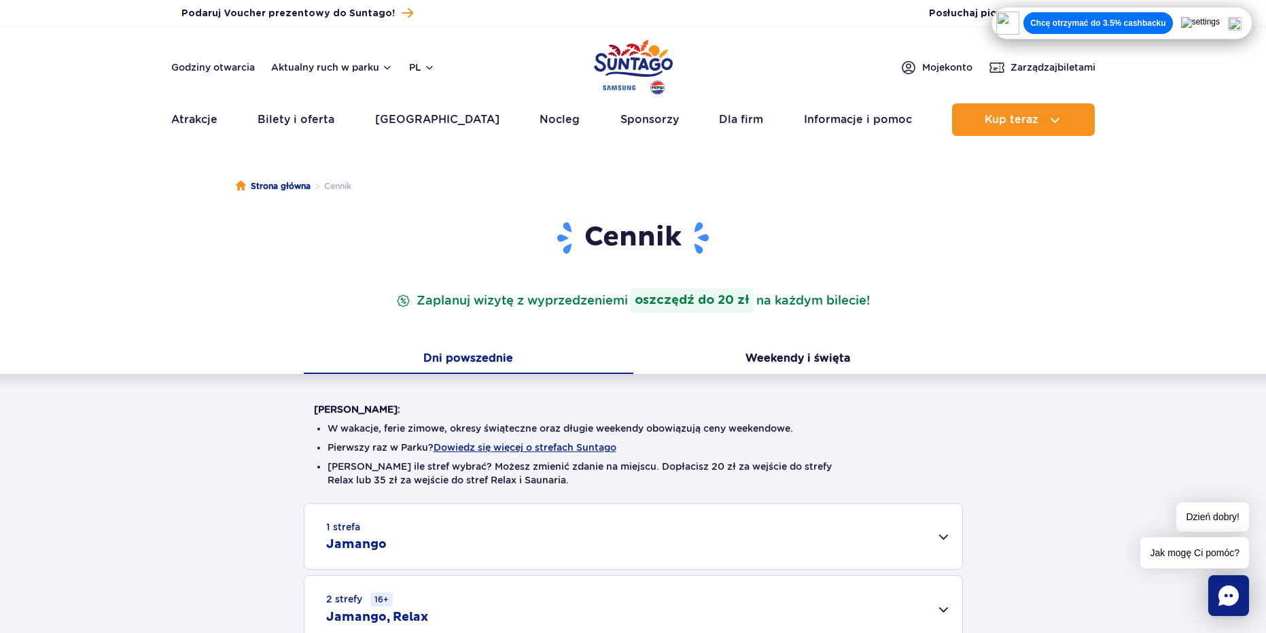
click at [653, 59] on img "Park of Poland" at bounding box center [633, 67] width 79 height 63
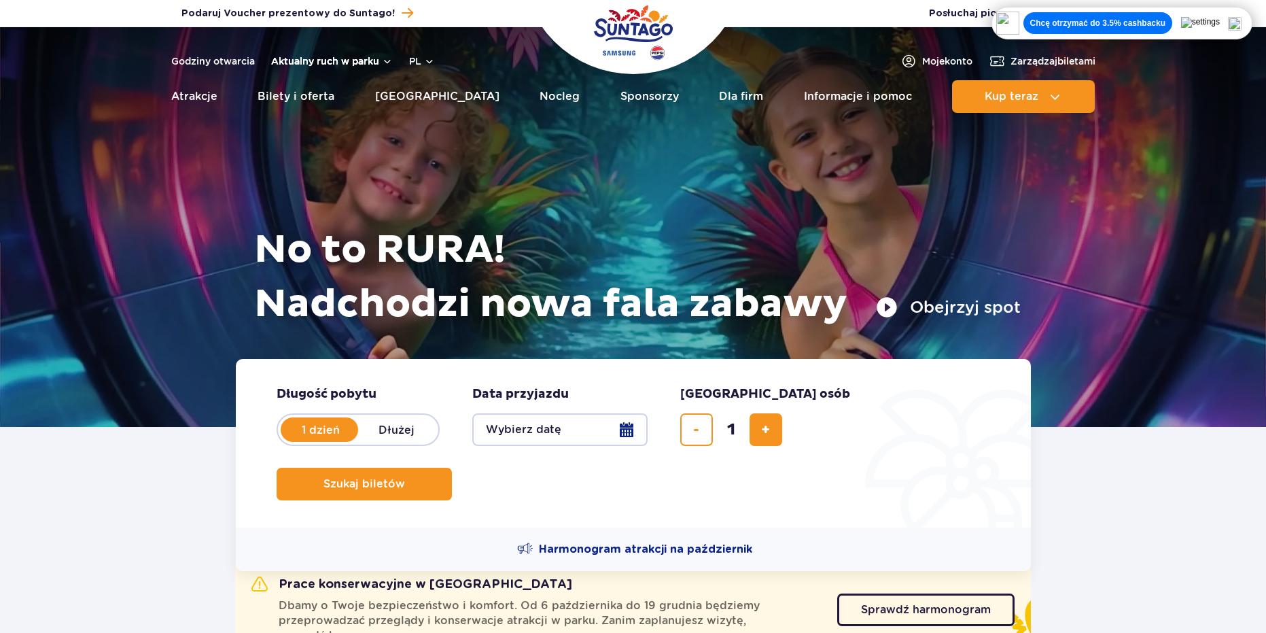
click at [347, 61] on button "Aktualny ruch w parku" at bounding box center [332, 61] width 122 height 11
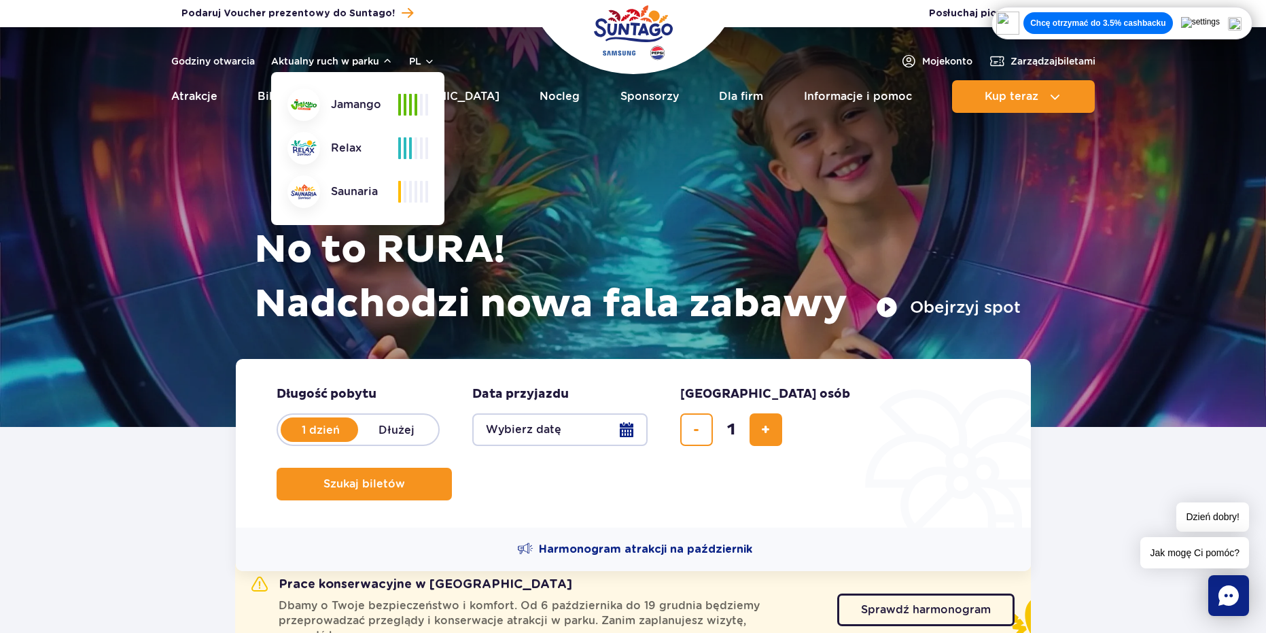
click at [618, 154] on div "No to RURA! Nadchodzi nowa fala zabawy Obejrzyj spot" at bounding box center [633, 210] width 775 height 298
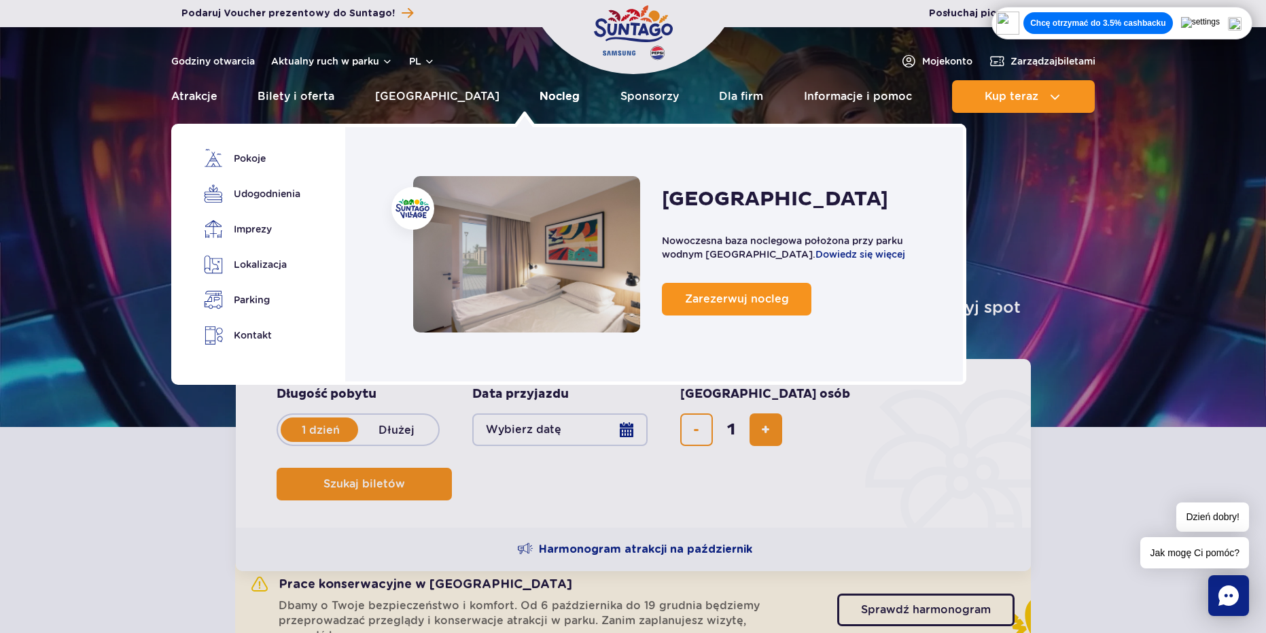
click at [540, 88] on link "Nocleg" at bounding box center [560, 96] width 40 height 33
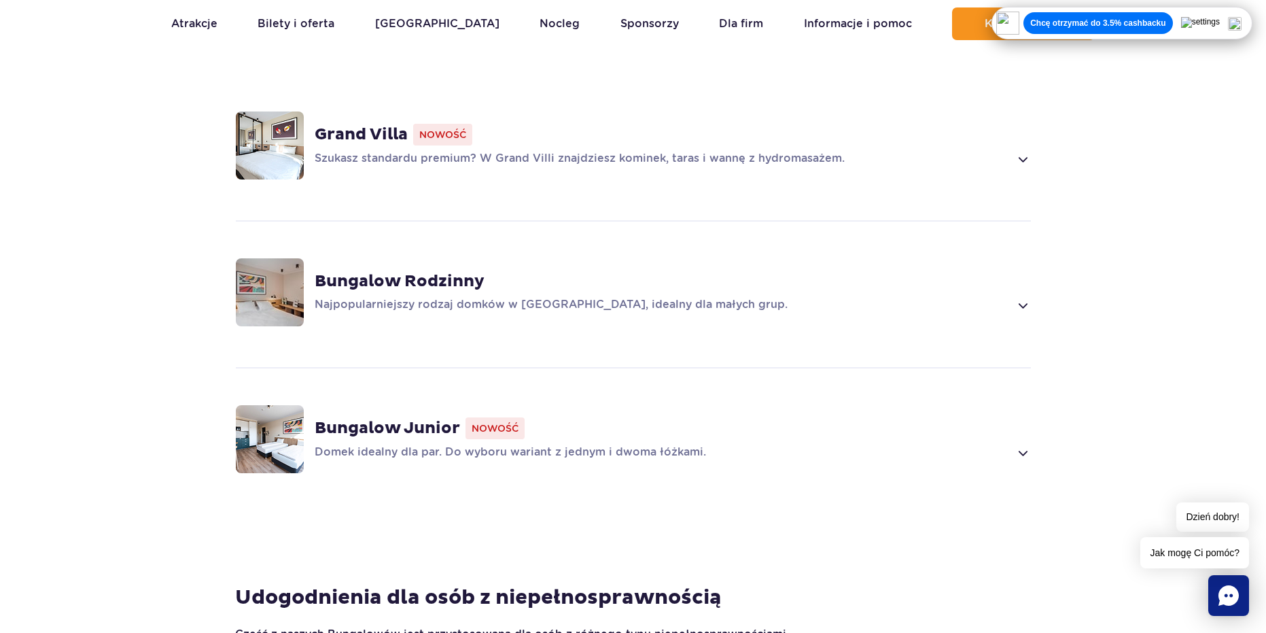
scroll to position [1020, 0]
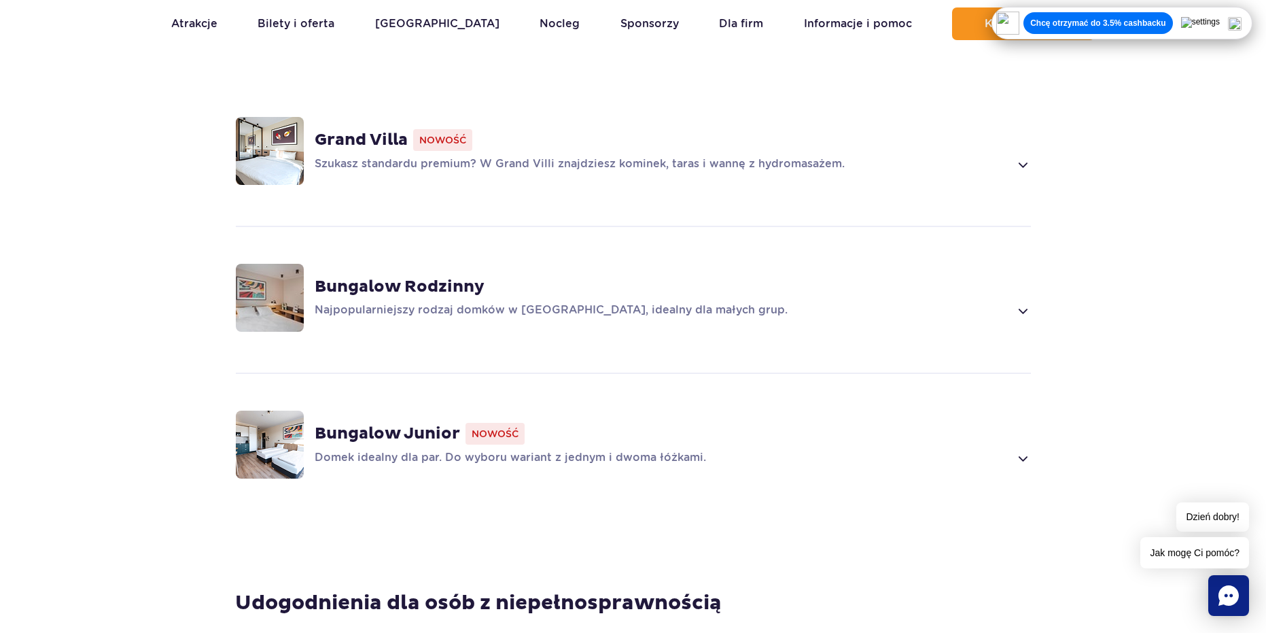
click at [542, 156] on p "Szukasz standardu premium? W Grand Villi znajdziesz kominek, taras i wannę z hy…" at bounding box center [662, 164] width 695 height 16
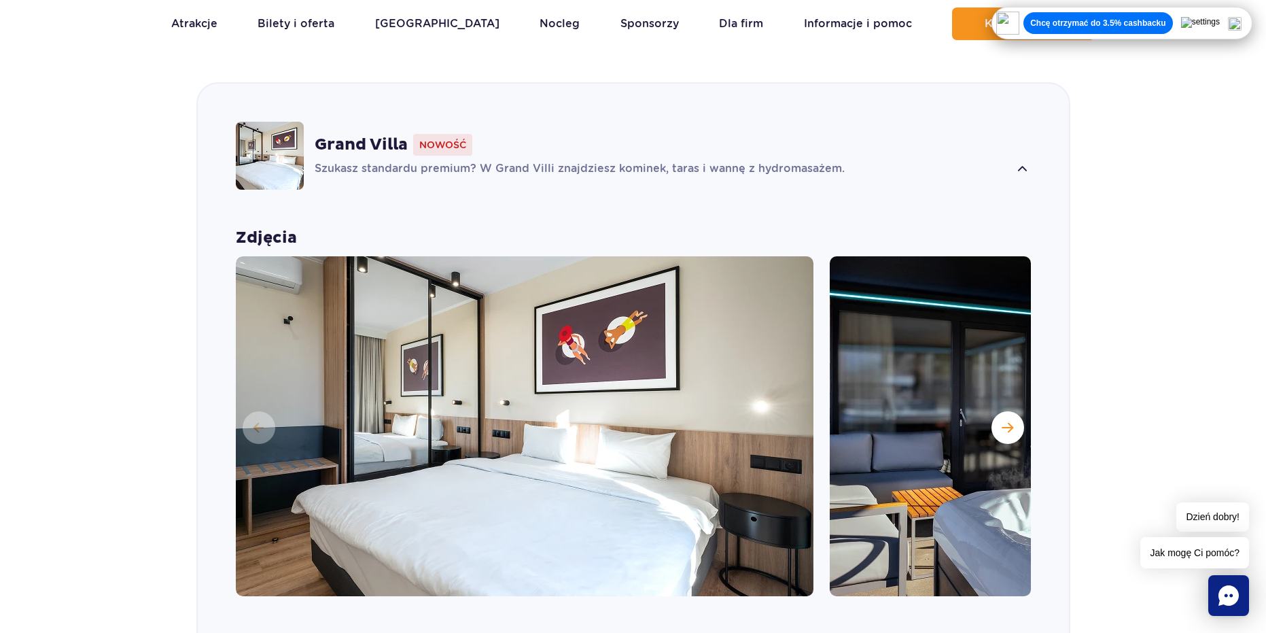
click at [542, 139] on div "Grand Villa Nowość Szukasz standardu premium? W Grand Villi znajdziesz kominek,…" at bounding box center [673, 156] width 717 height 44
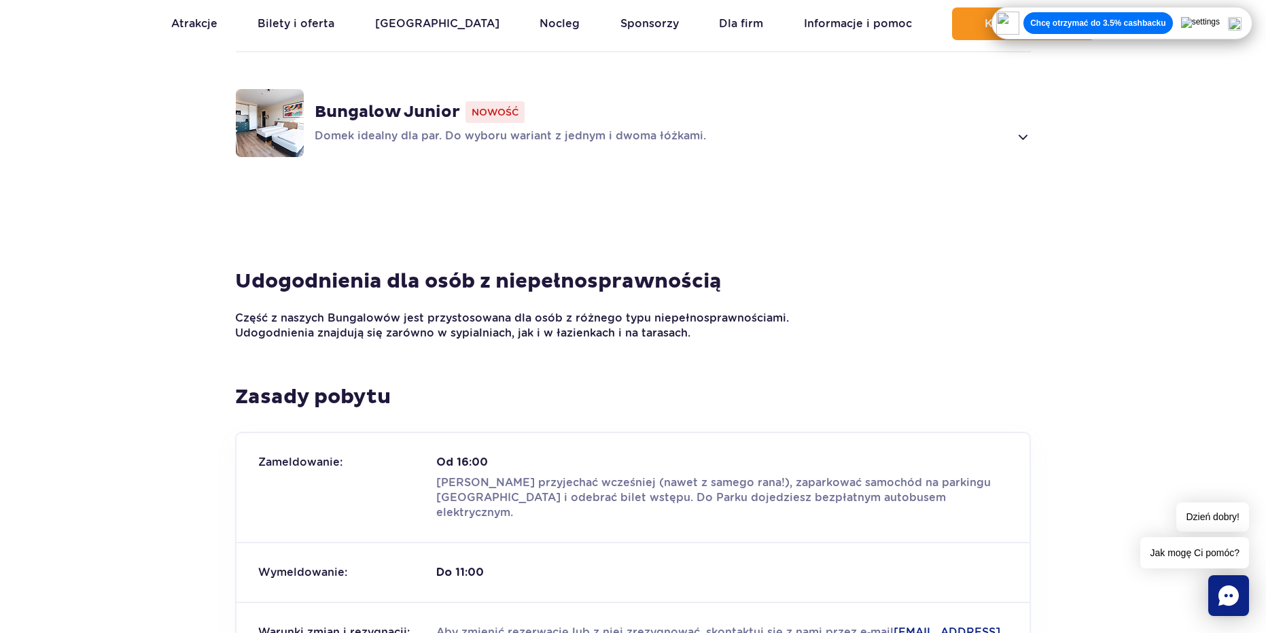
scroll to position [1557, 0]
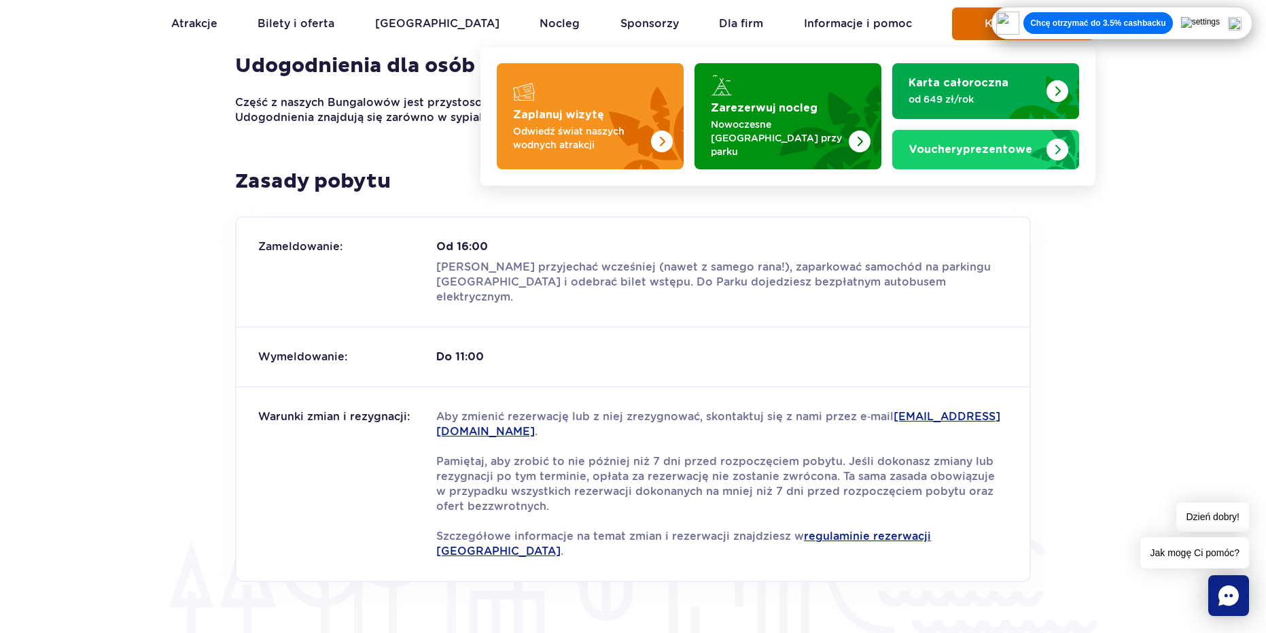
click at [986, 24] on span "Kup teraz" at bounding box center [1012, 24] width 54 height 12
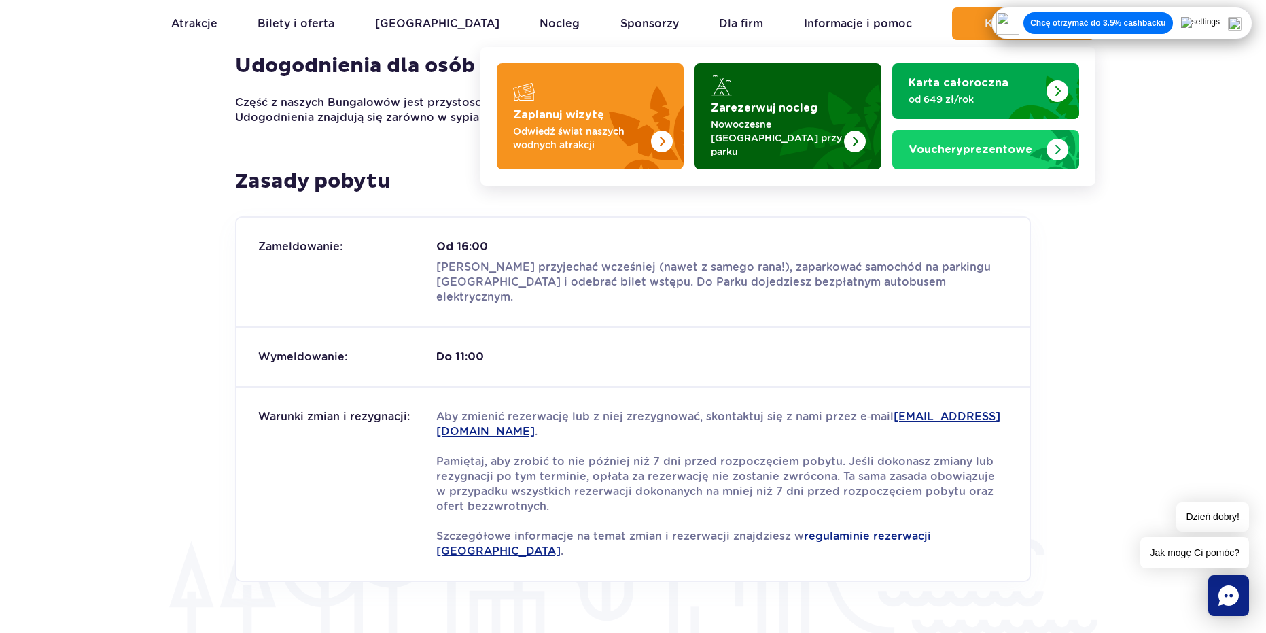
click at [804, 84] on img "Zarezerwuj nocleg" at bounding box center [822, 116] width 120 height 106
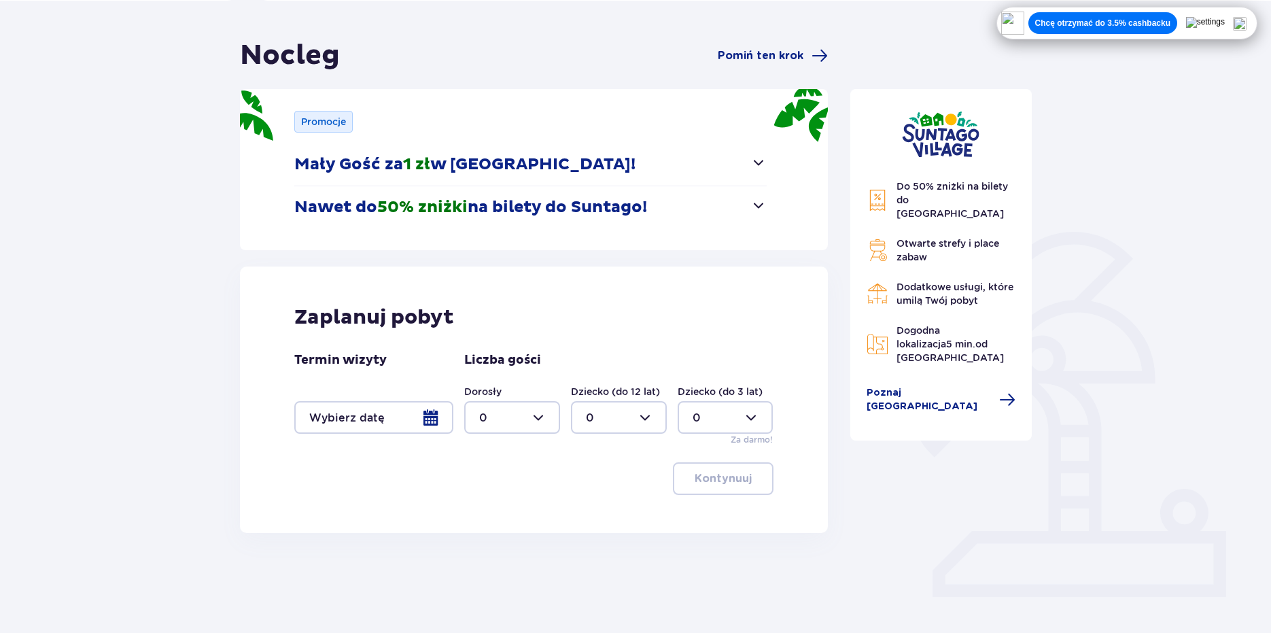
scroll to position [122, 0]
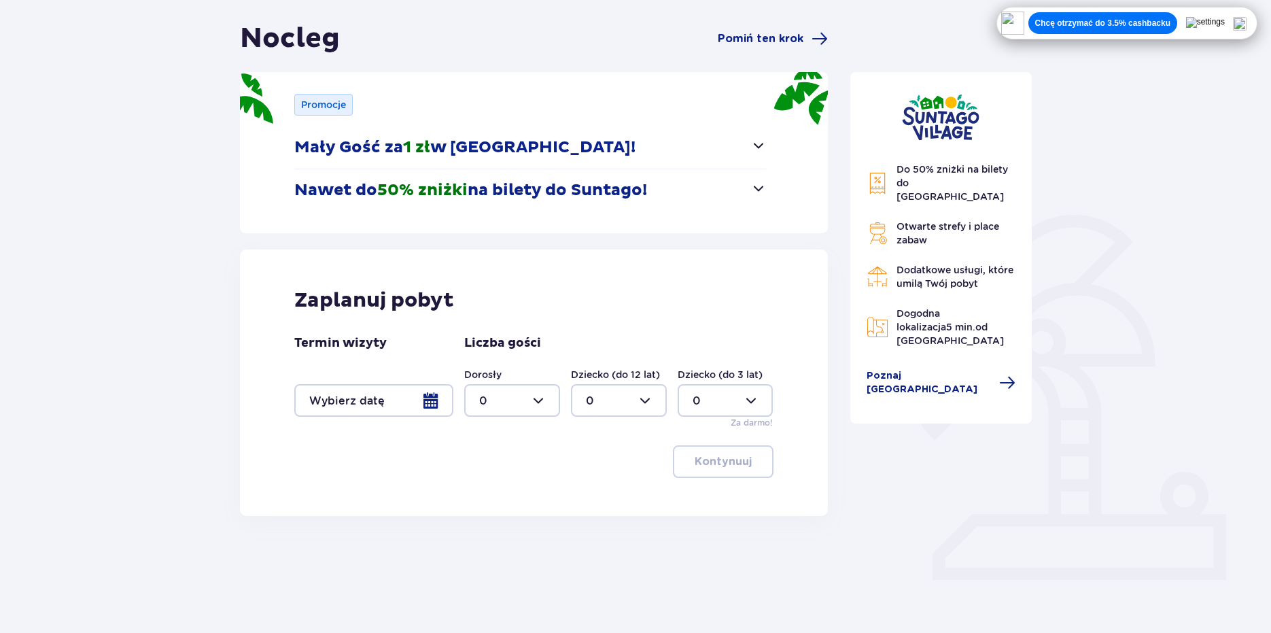
click at [379, 393] on div at bounding box center [373, 400] width 159 height 33
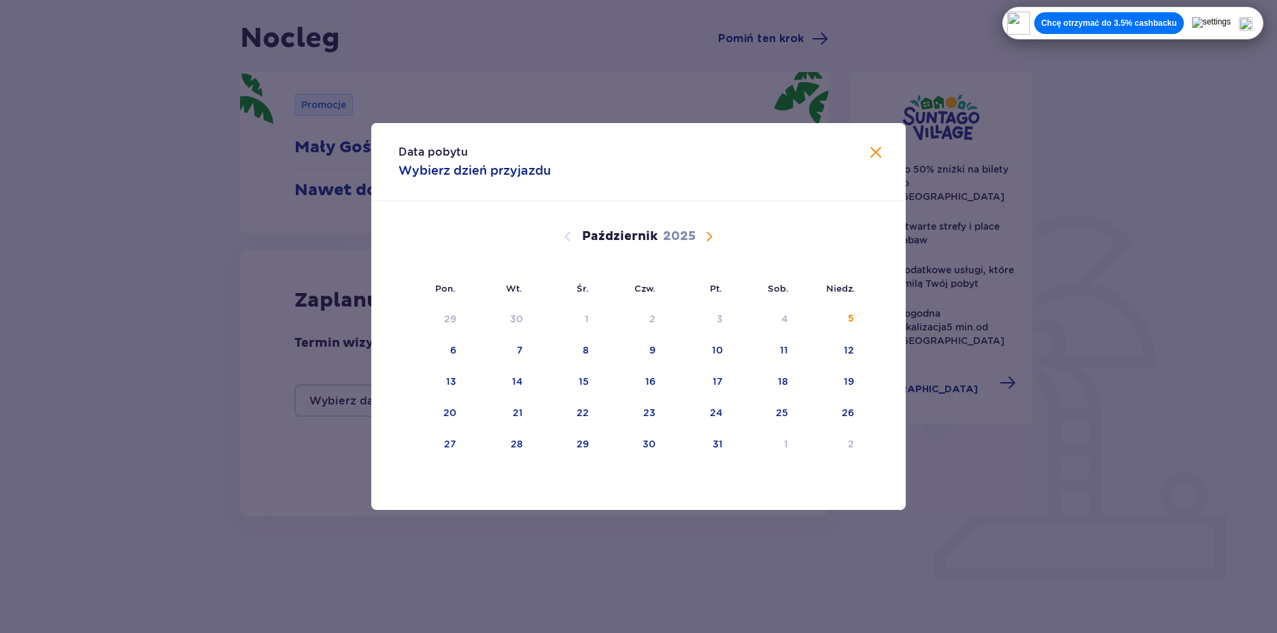
click at [706, 235] on span "Następny miesiąc" at bounding box center [709, 236] width 16 height 16
click at [568, 238] on span "Poprzedni miesiąc" at bounding box center [567, 236] width 16 height 16
click at [593, 450] on div "31" at bounding box center [565, 445] width 67 height 30
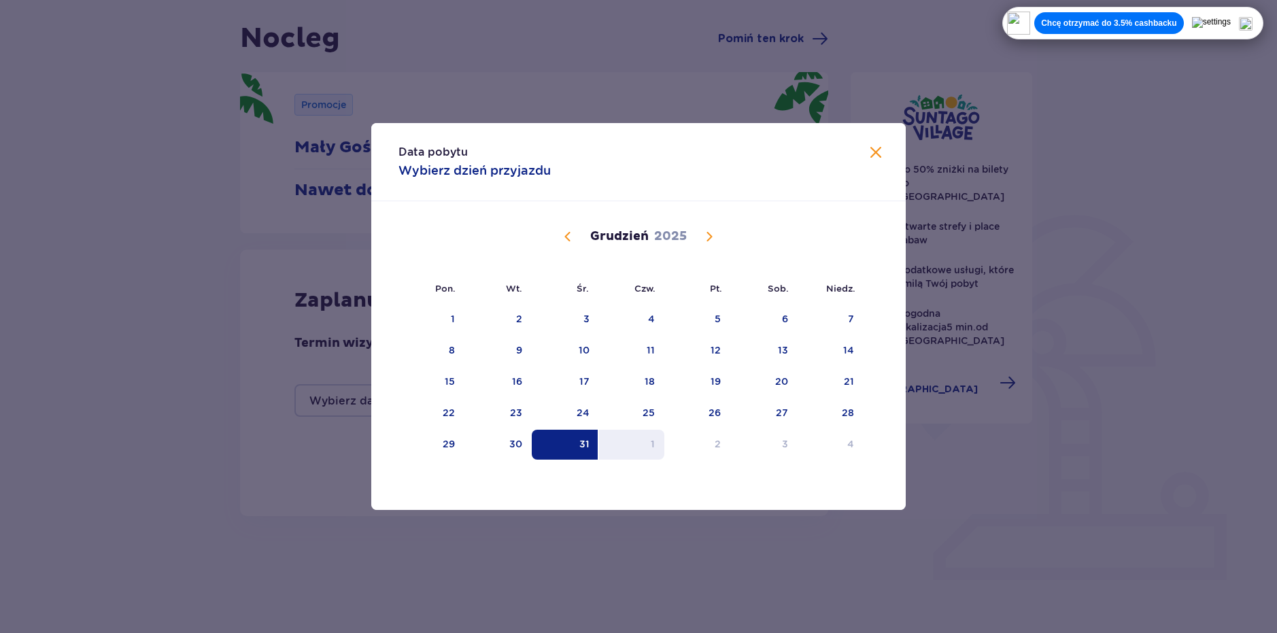
click at [623, 449] on div "1" at bounding box center [632, 445] width 66 height 30
type input "[DATE] - [DATE]"
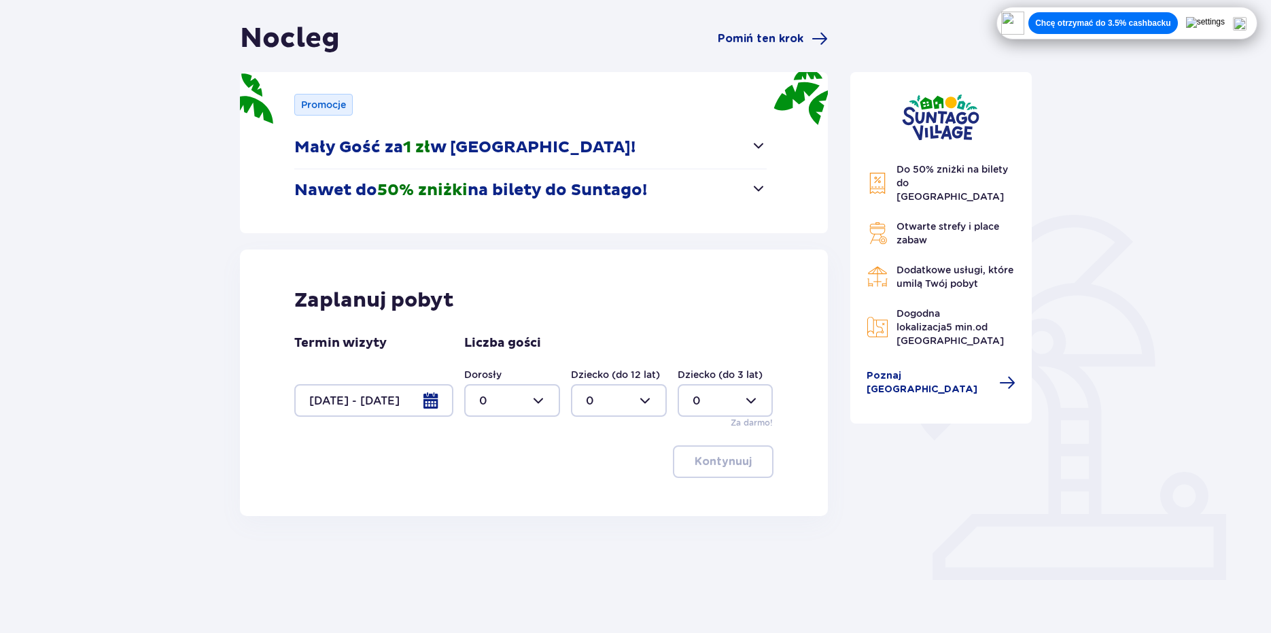
click at [585, 396] on div at bounding box center [619, 400] width 96 height 33
click at [747, 375] on label "Dziecko (do 3 lat)" at bounding box center [720, 375] width 85 height 14
click at [732, 394] on div at bounding box center [726, 400] width 96 height 33
click at [702, 447] on div "5" at bounding box center [726, 448] width 66 height 15
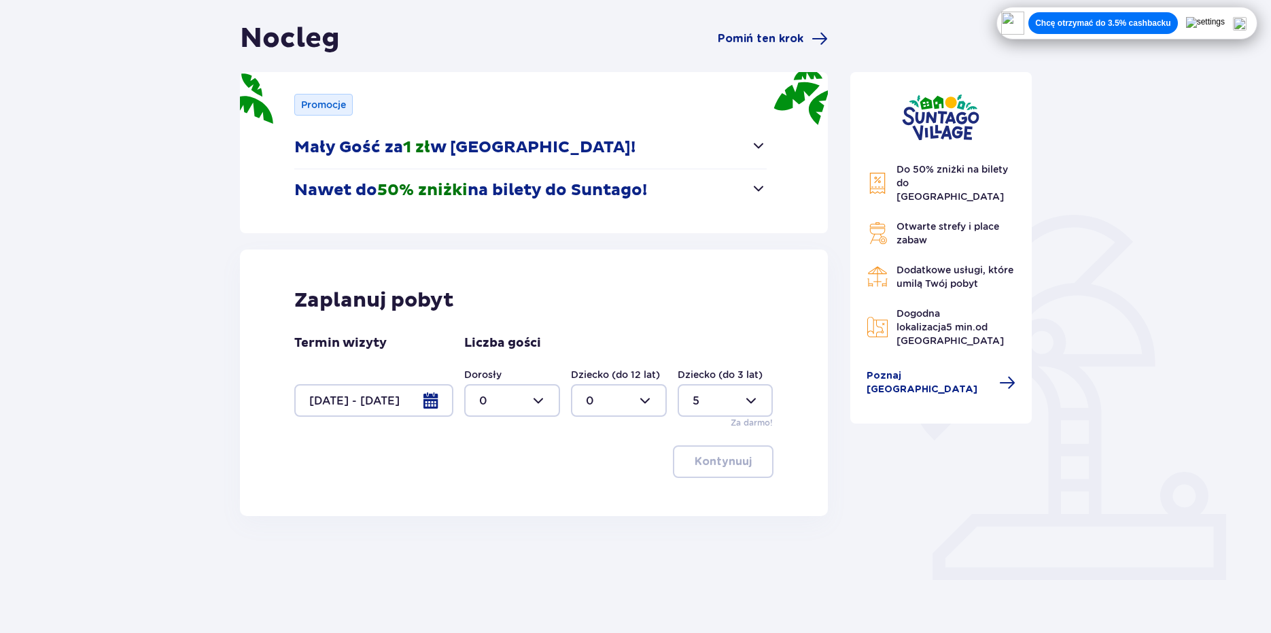
click at [710, 400] on div at bounding box center [726, 400] width 96 height 33
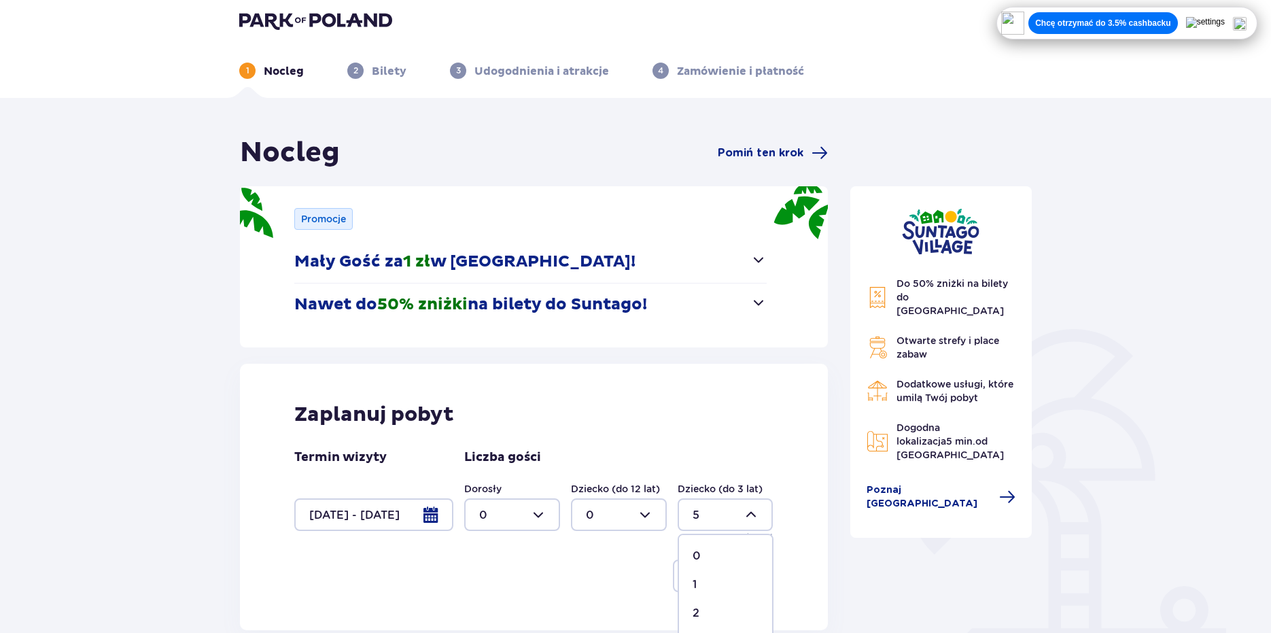
scroll to position [0, 0]
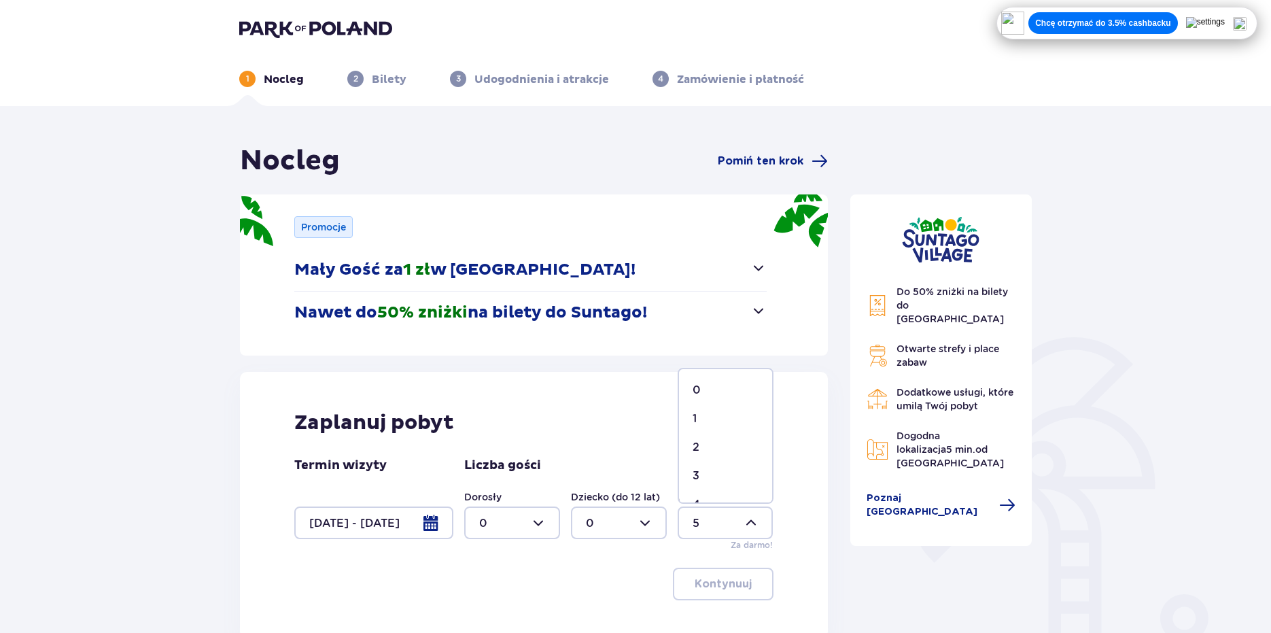
click at [704, 392] on div "0" at bounding box center [726, 390] width 66 height 15
type input "0"
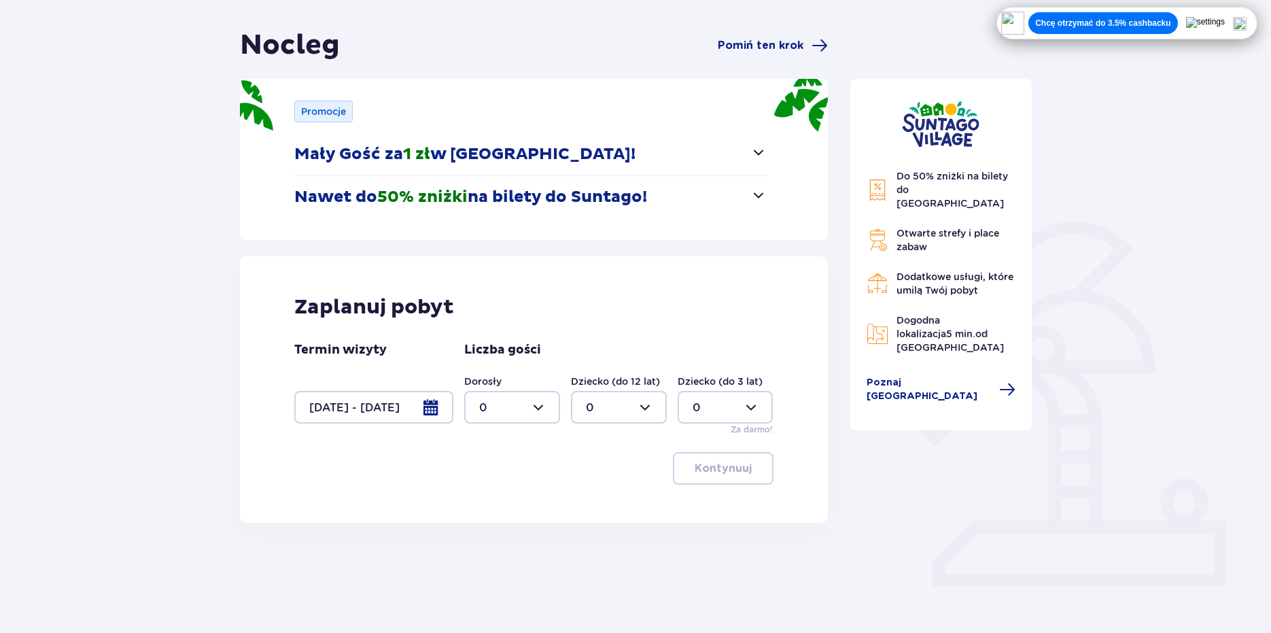
scroll to position [122, 0]
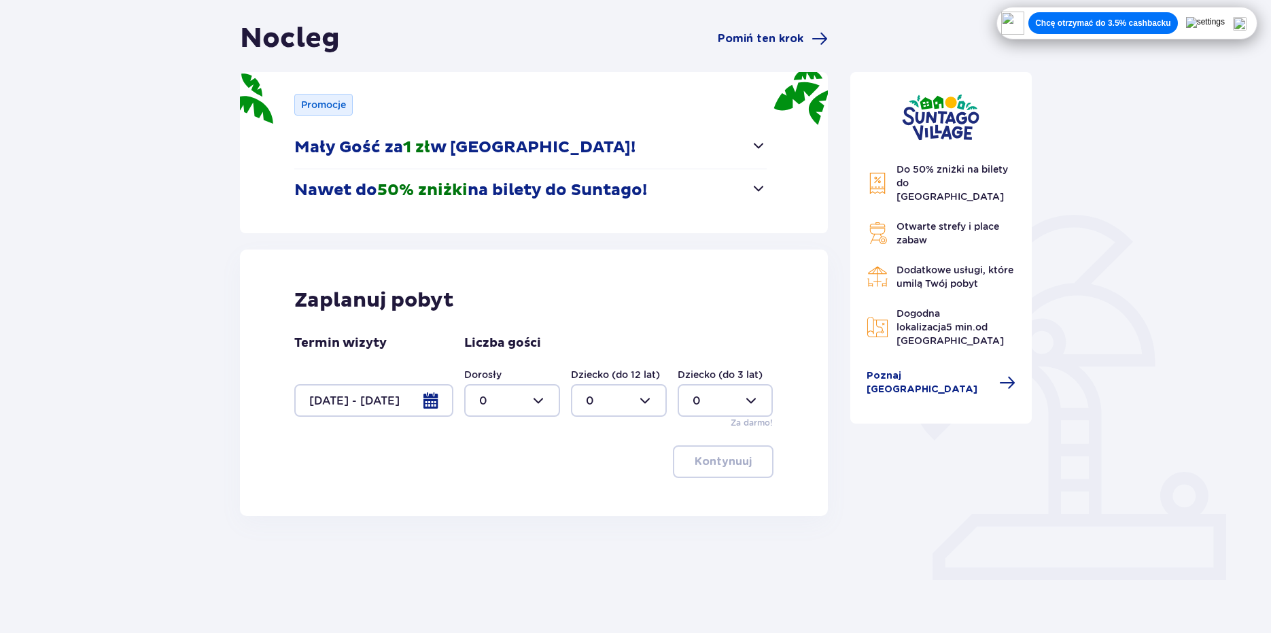
click at [534, 407] on div at bounding box center [512, 400] width 96 height 33
click at [488, 513] on div "5" at bounding box center [512, 516] width 66 height 15
type input "5"
click at [540, 137] on p "Mały Gość za 1 zł w [GEOGRAPHIC_DATA]!" at bounding box center [464, 147] width 341 height 20
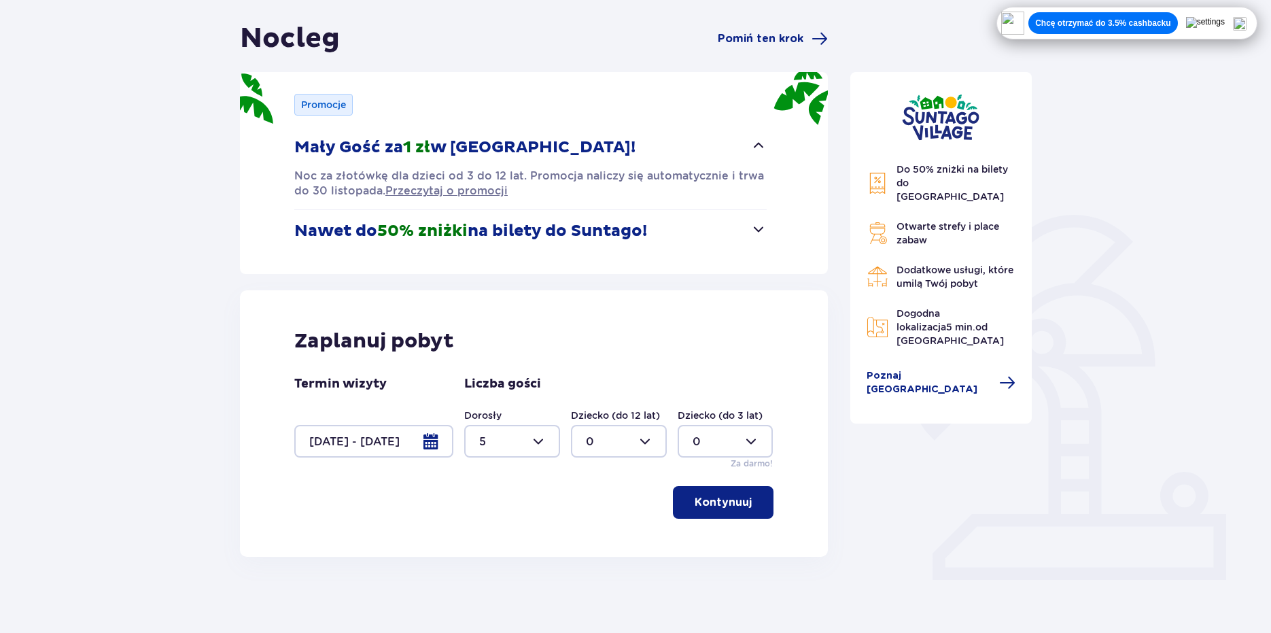
click at [615, 152] on button "Mały Gość za 1 zł w [GEOGRAPHIC_DATA]!" at bounding box center [530, 147] width 472 height 42
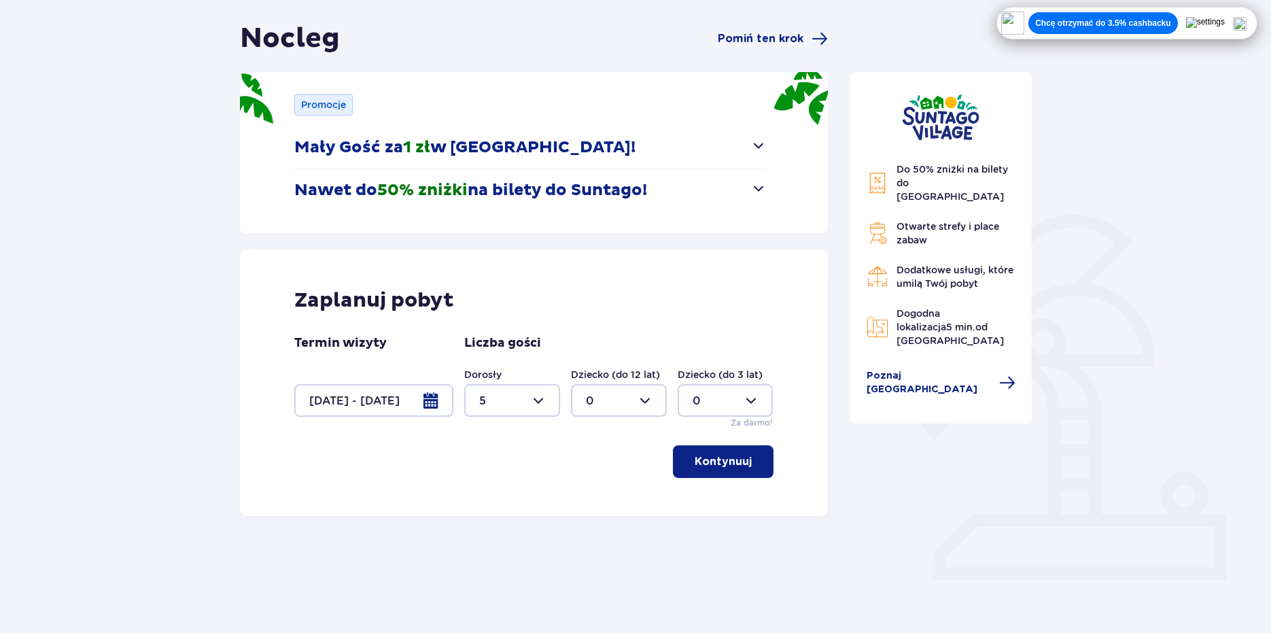
click at [615, 152] on button "Mały Gość za 1 zł w [GEOGRAPHIC_DATA]!" at bounding box center [530, 147] width 472 height 42
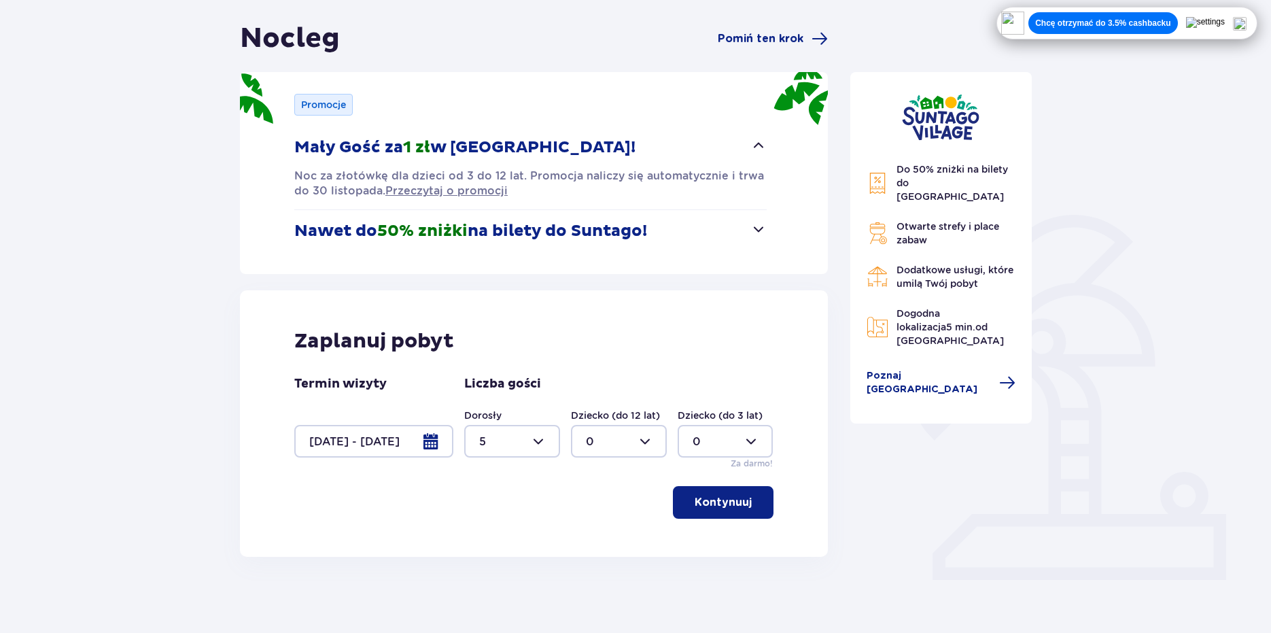
click at [615, 152] on button "Mały Gość za 1 zł w [GEOGRAPHIC_DATA]!" at bounding box center [530, 147] width 472 height 42
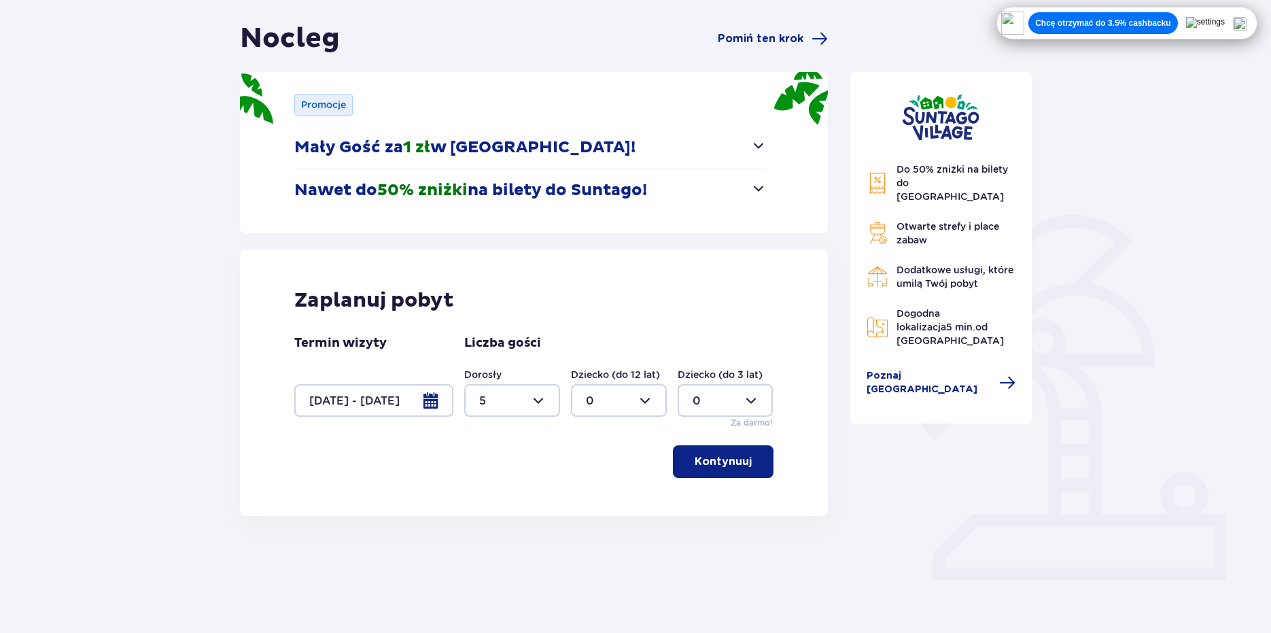
click at [627, 185] on p "Nawet do 50% zniżki na bilety do [GEOGRAPHIC_DATA]!" at bounding box center [470, 190] width 353 height 20
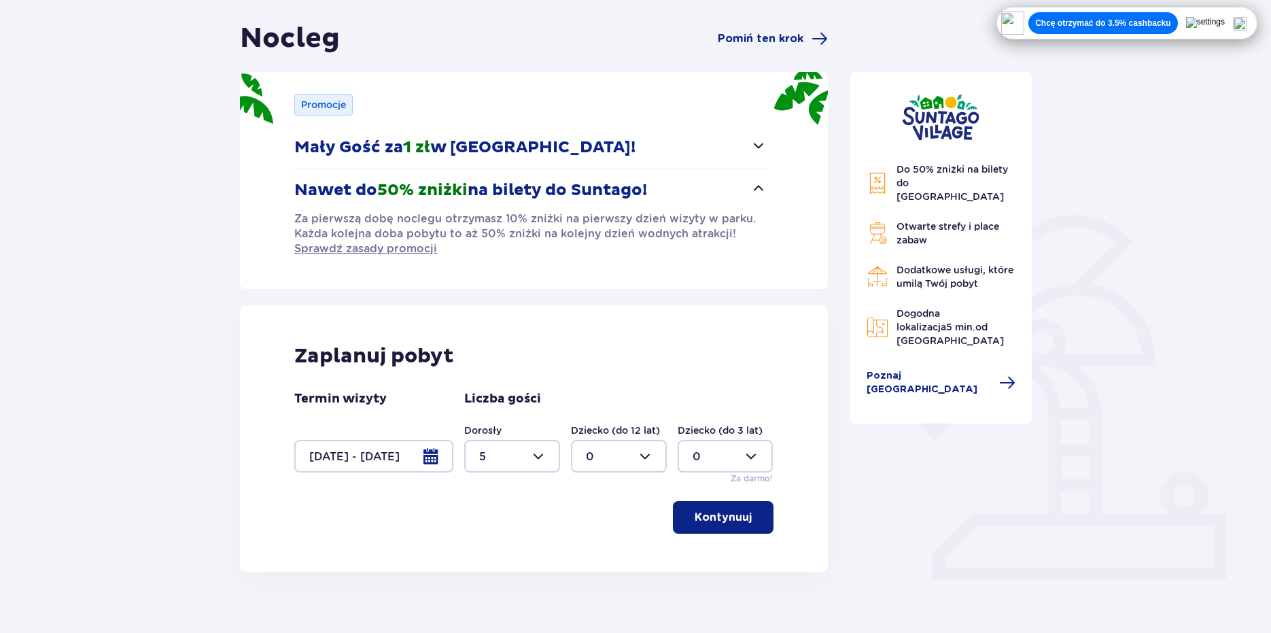
click at [724, 518] on p "Kontynuuj" at bounding box center [723, 517] width 57 height 15
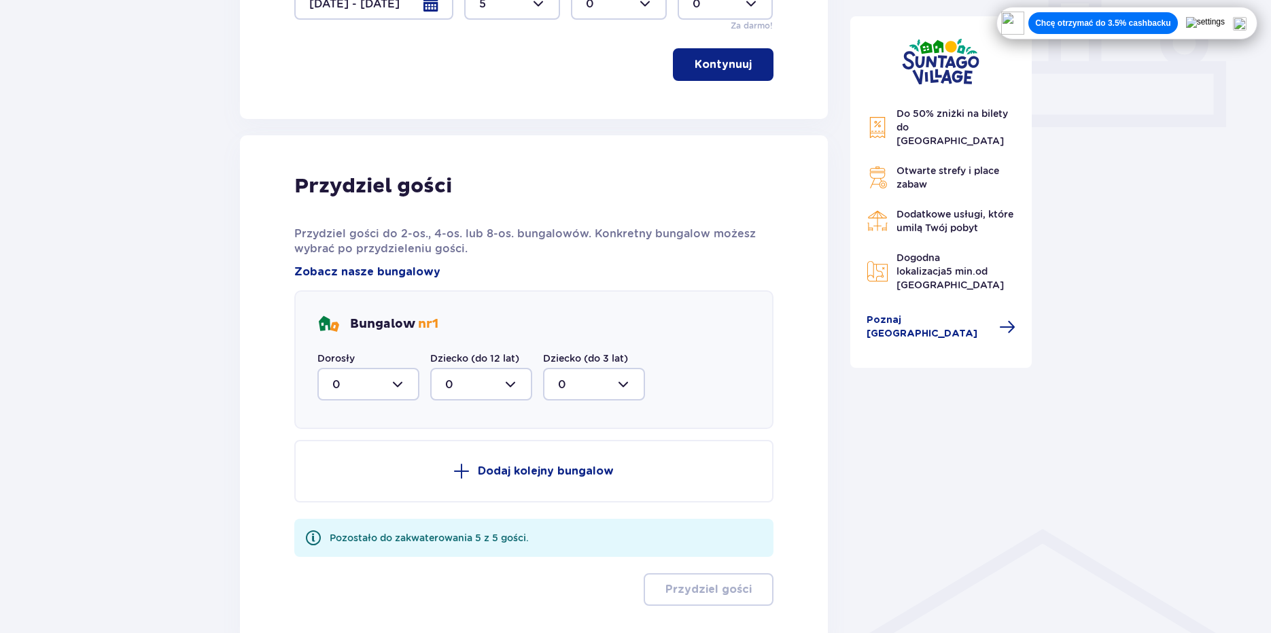
scroll to position [532, 0]
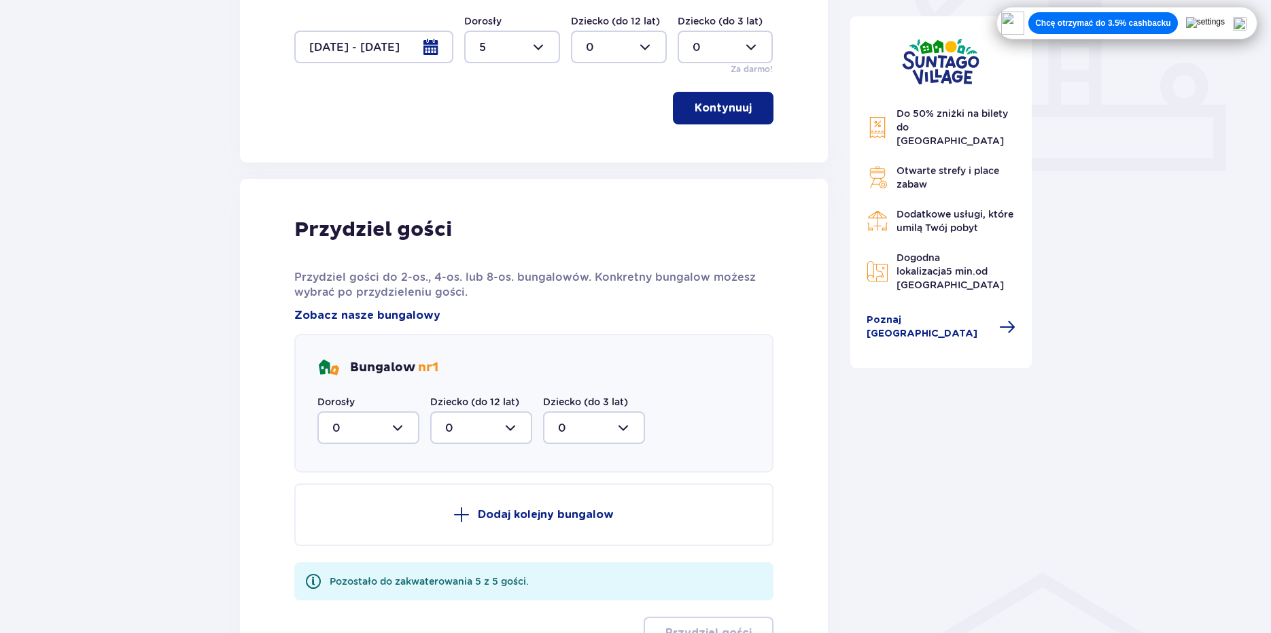
click at [372, 425] on div at bounding box center [368, 427] width 102 height 33
click at [347, 553] on div "5" at bounding box center [368, 560] width 72 height 15
type input "5"
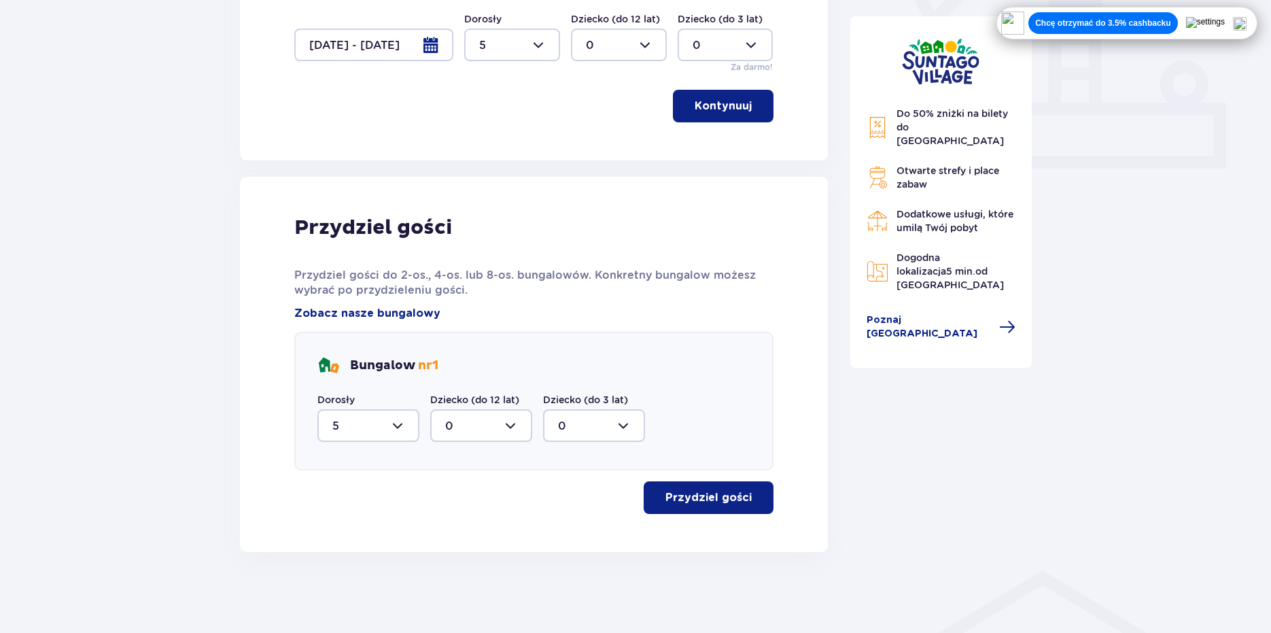
scroll to position [534, 0]
click at [690, 505] on button "Przydziel gości" at bounding box center [709, 497] width 130 height 33
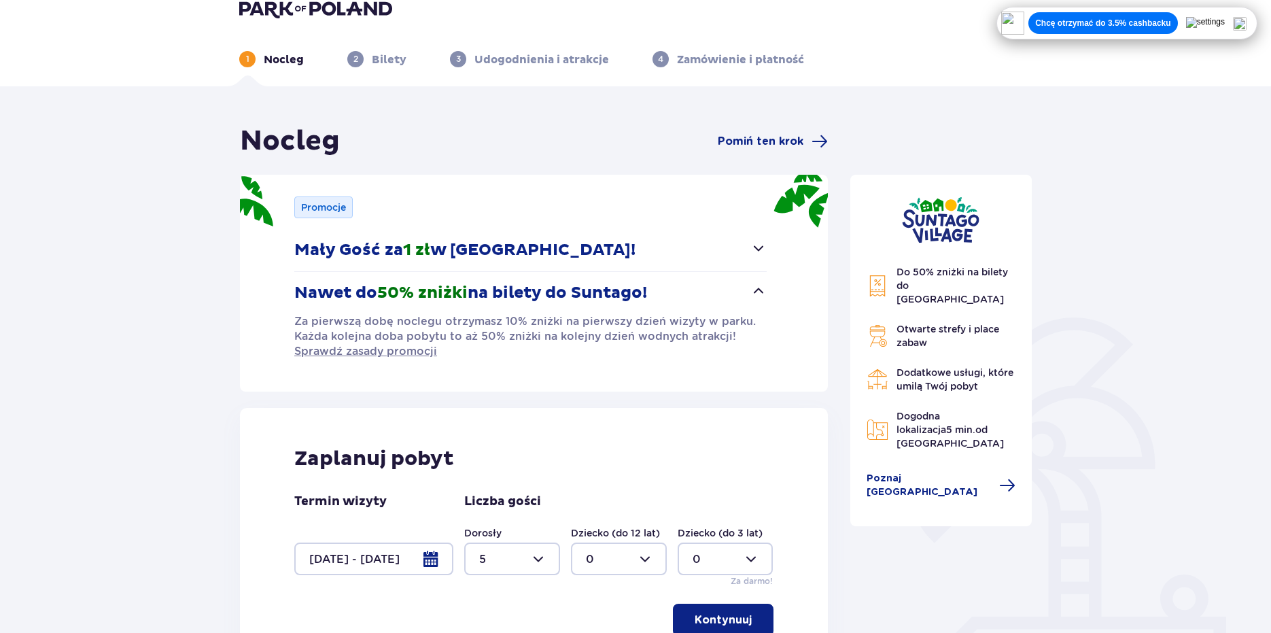
scroll to position [0, 0]
